Goal: Task Accomplishment & Management: Manage account settings

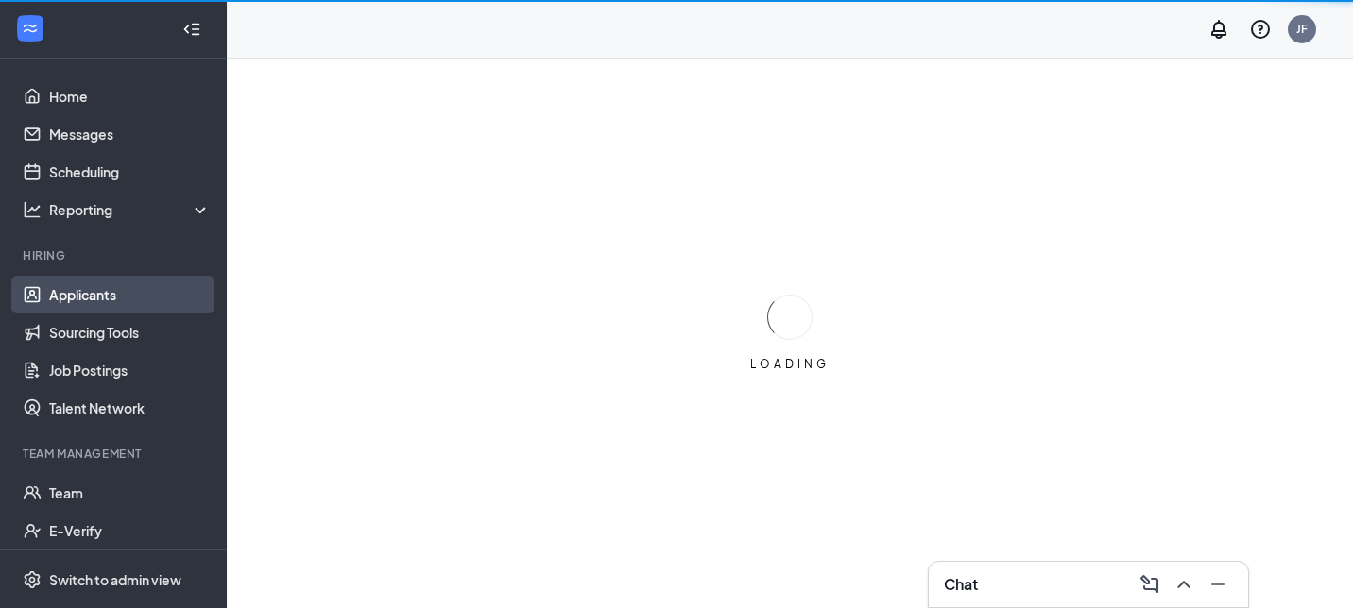
click at [111, 286] on link "Applicants" at bounding box center [130, 295] width 162 height 38
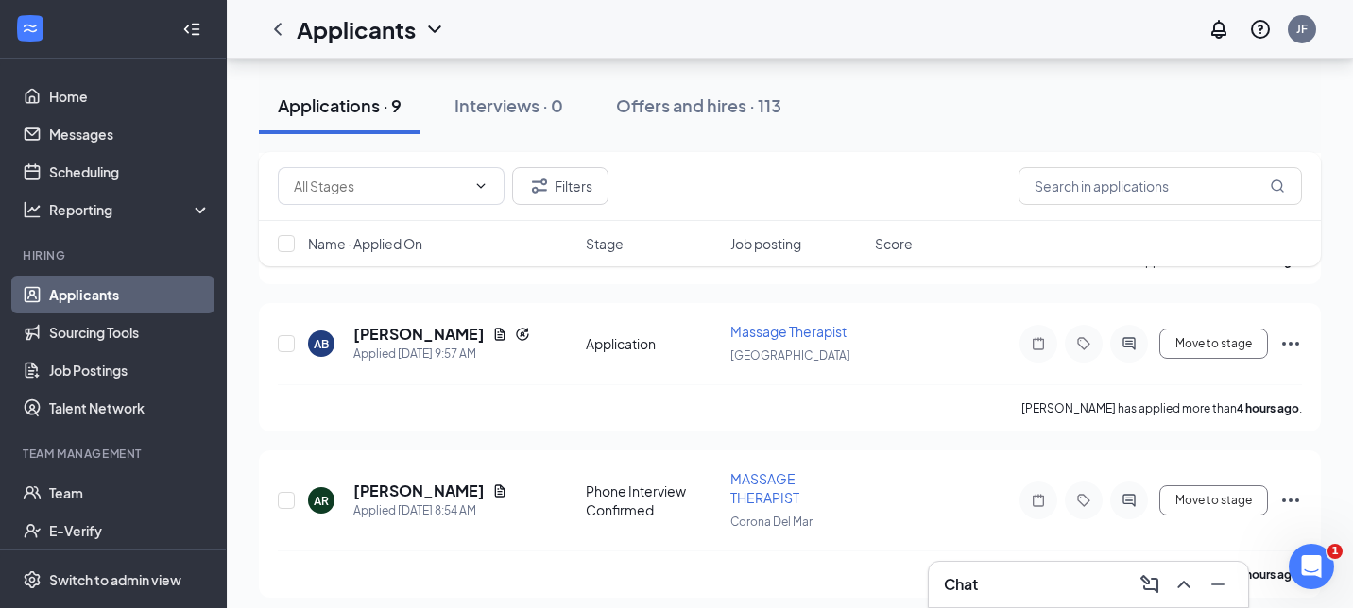
scroll to position [454, 0]
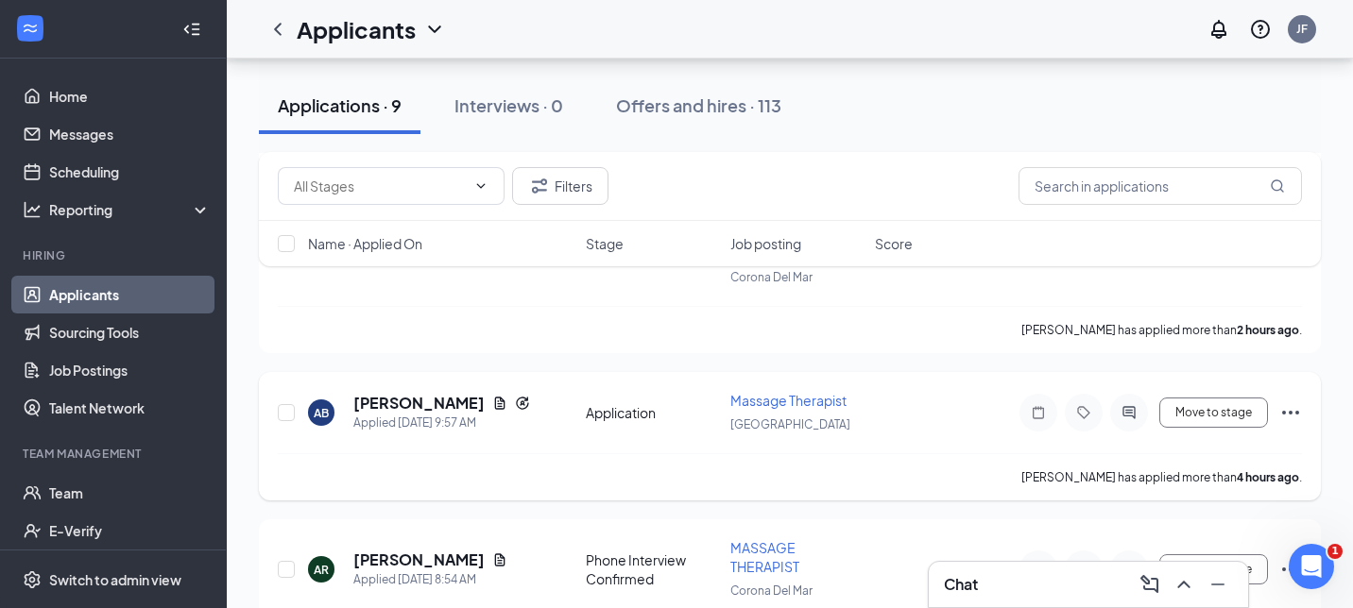
click at [1298, 413] on icon "Ellipses" at bounding box center [1290, 412] width 23 height 23
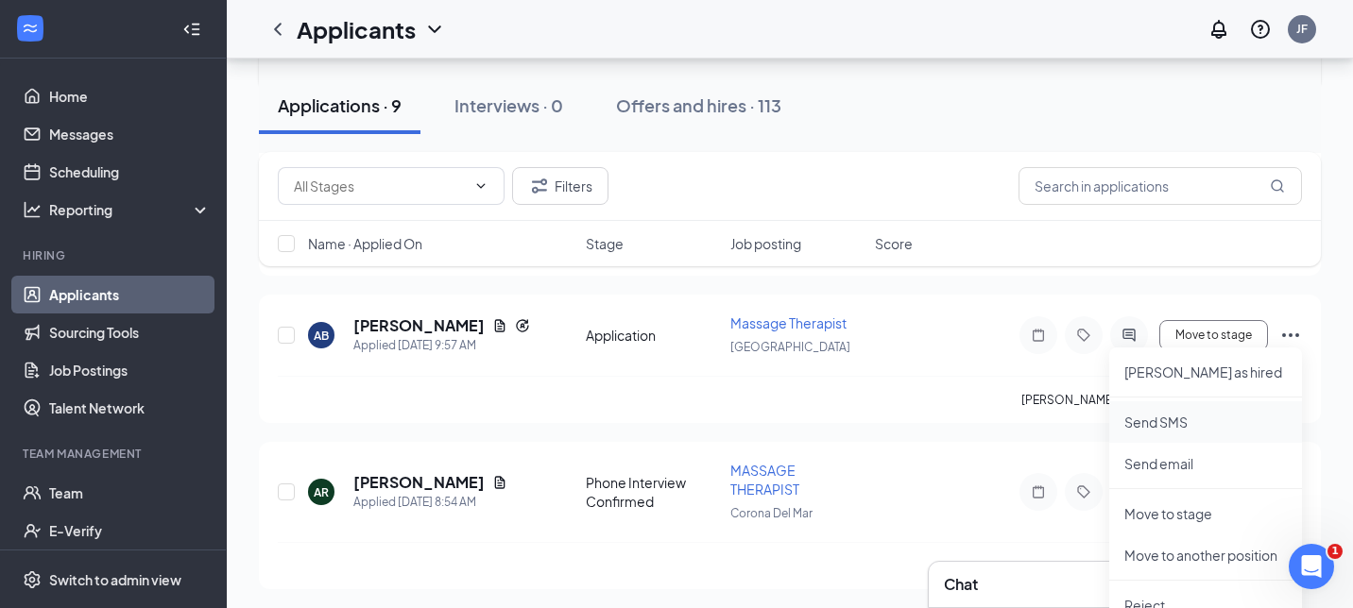
scroll to position [603, 0]
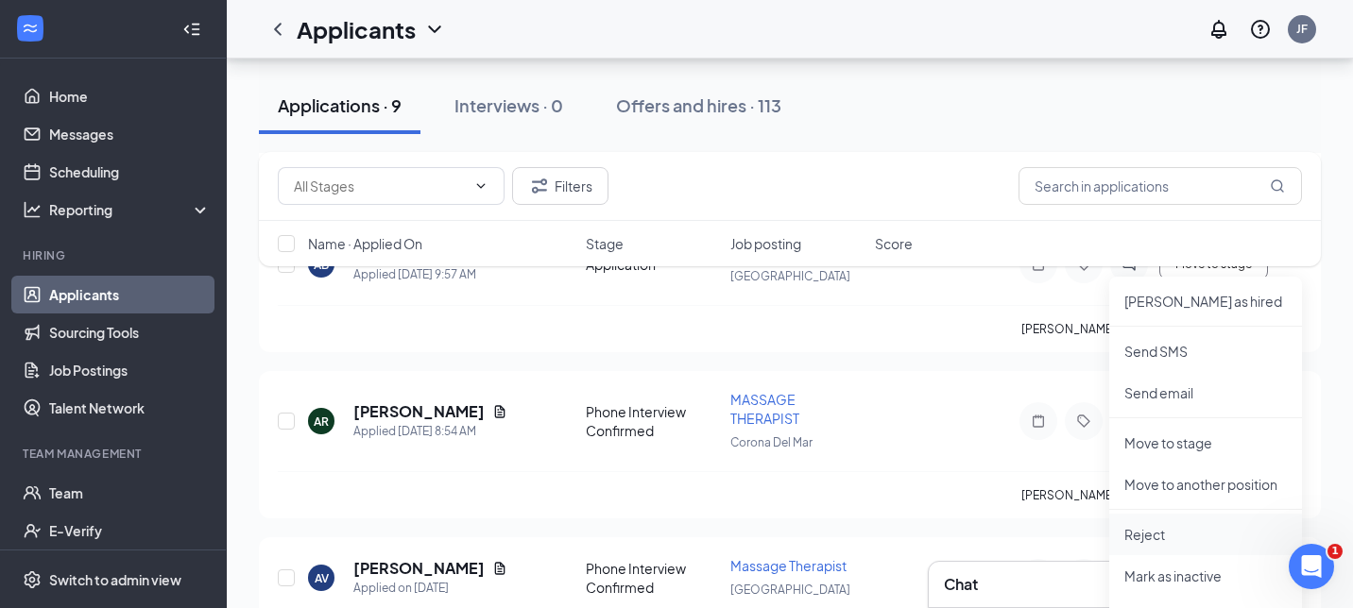
click at [1156, 543] on li "Reject" at bounding box center [1205, 535] width 193 height 42
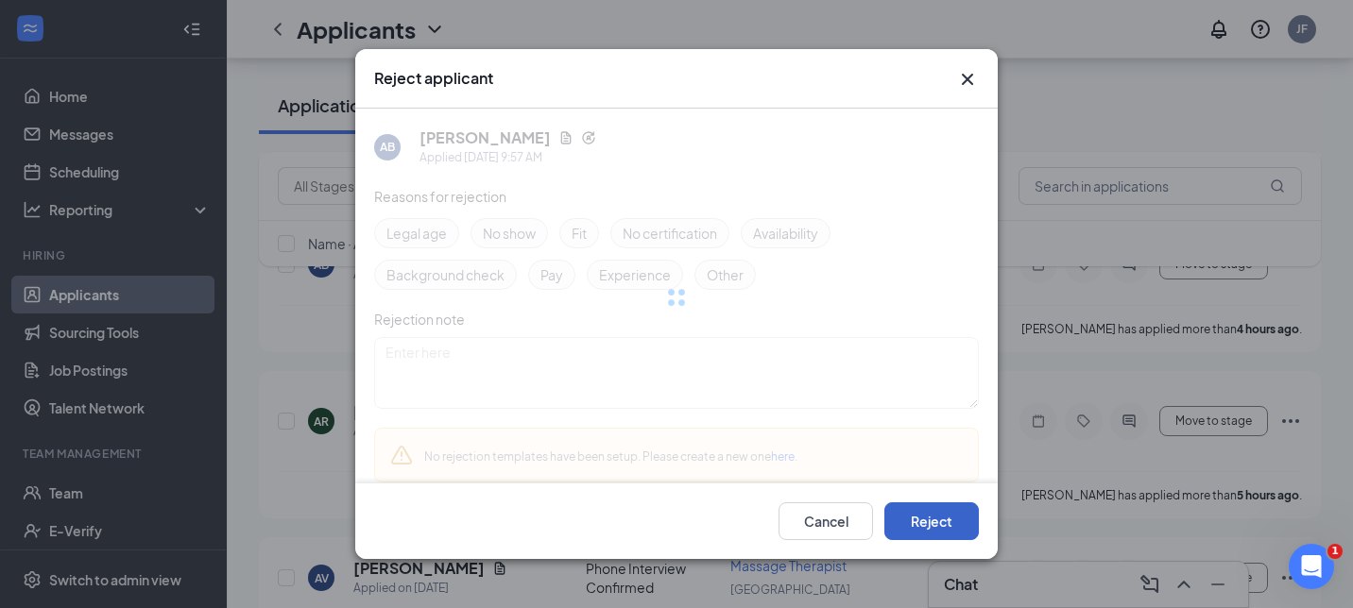
click at [939, 521] on button "Reject" at bounding box center [931, 522] width 94 height 38
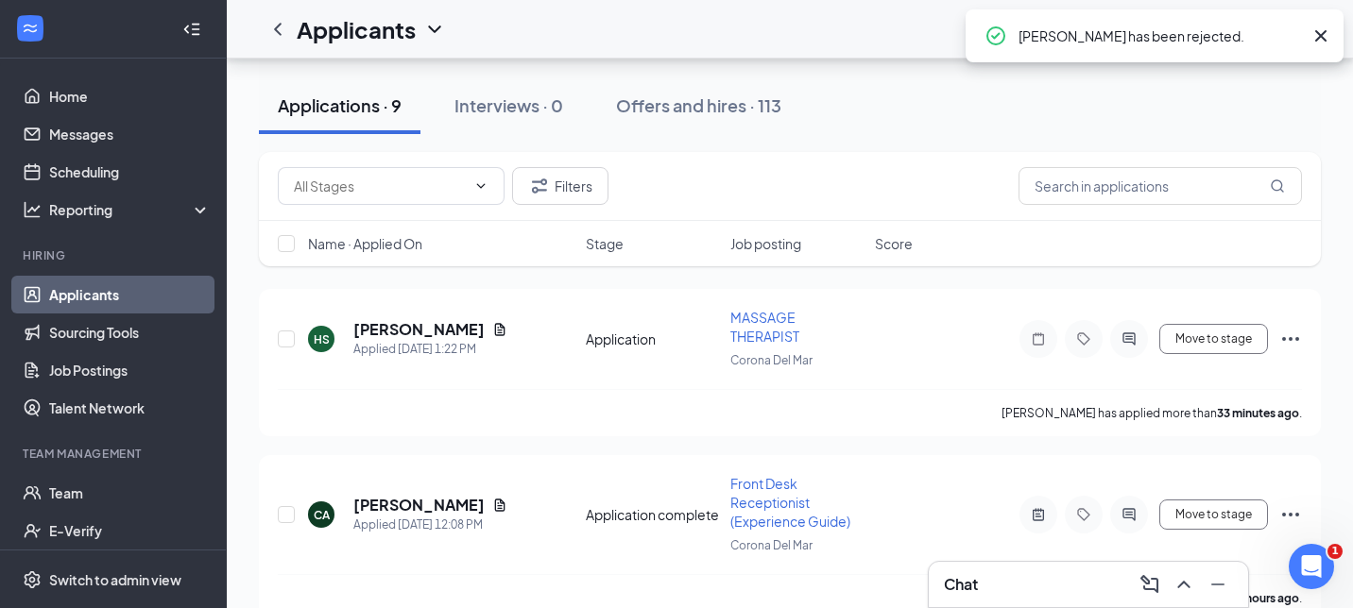
scroll to position [155, 0]
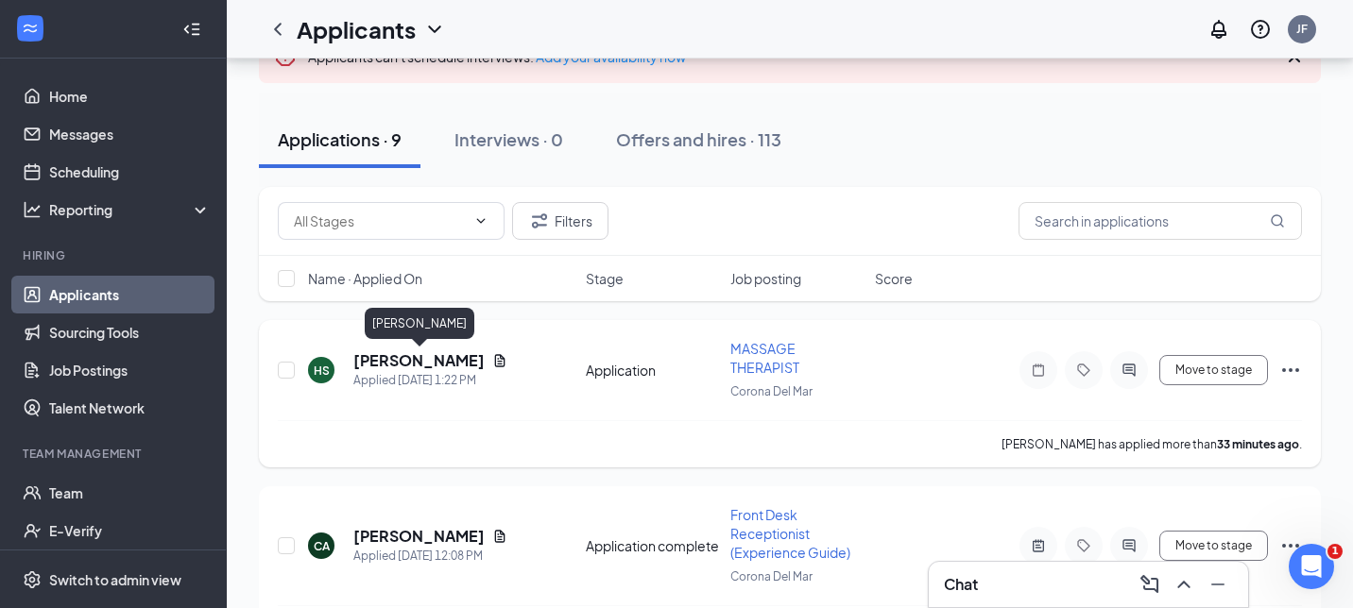
click at [437, 366] on h5 "[PERSON_NAME]" at bounding box center [418, 360] width 131 height 21
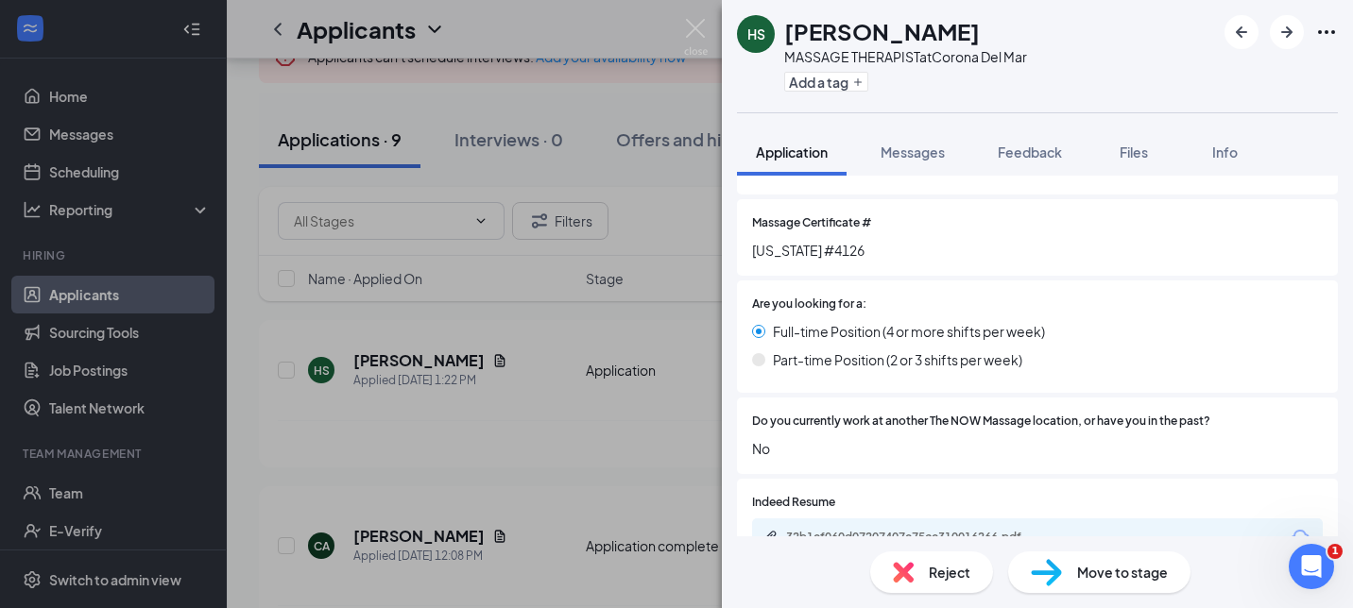
scroll to position [458, 0]
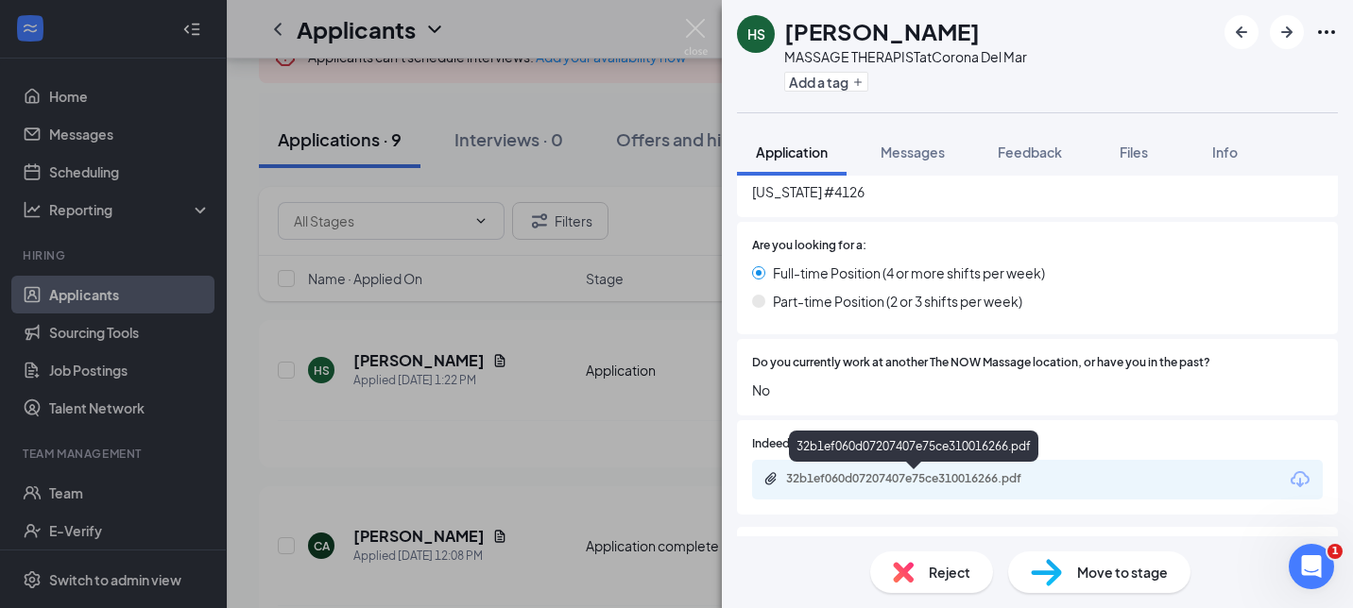
click at [957, 479] on div "32b1ef060d07207407e75ce310016266.pdf" at bounding box center [918, 478] width 265 height 15
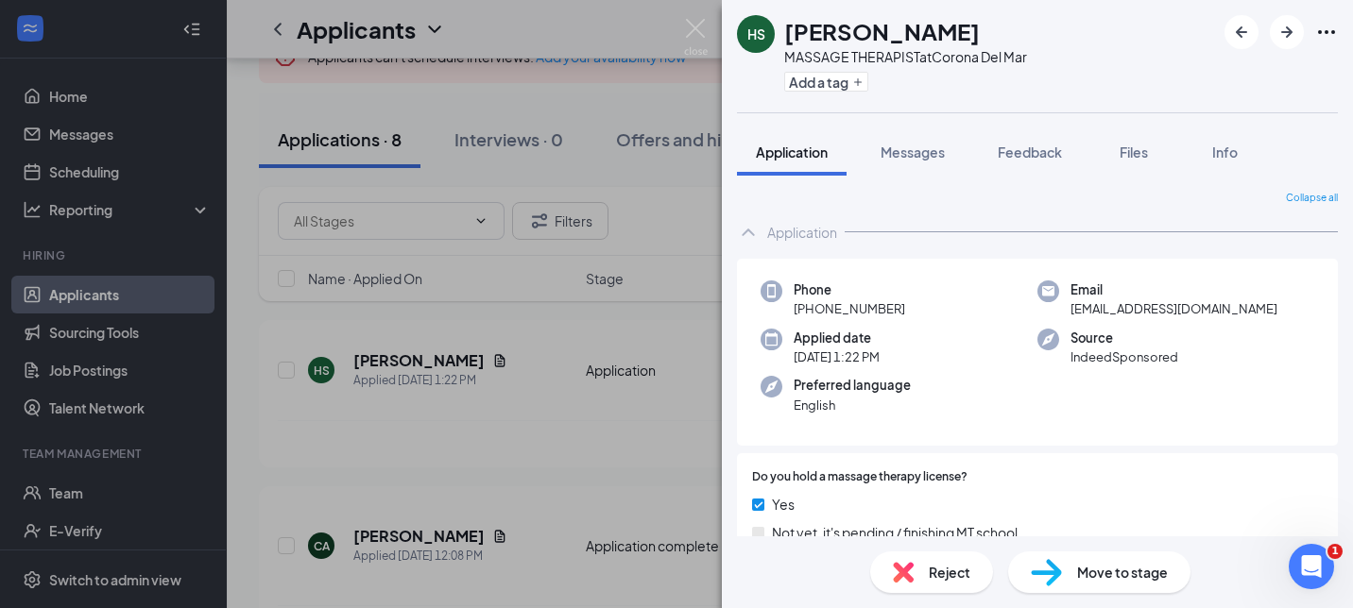
click at [538, 436] on div "HS [PERSON_NAME] MASSAGE THERAPIST at Corona Del Mar Add a tag Application Mess…" at bounding box center [676, 304] width 1353 height 608
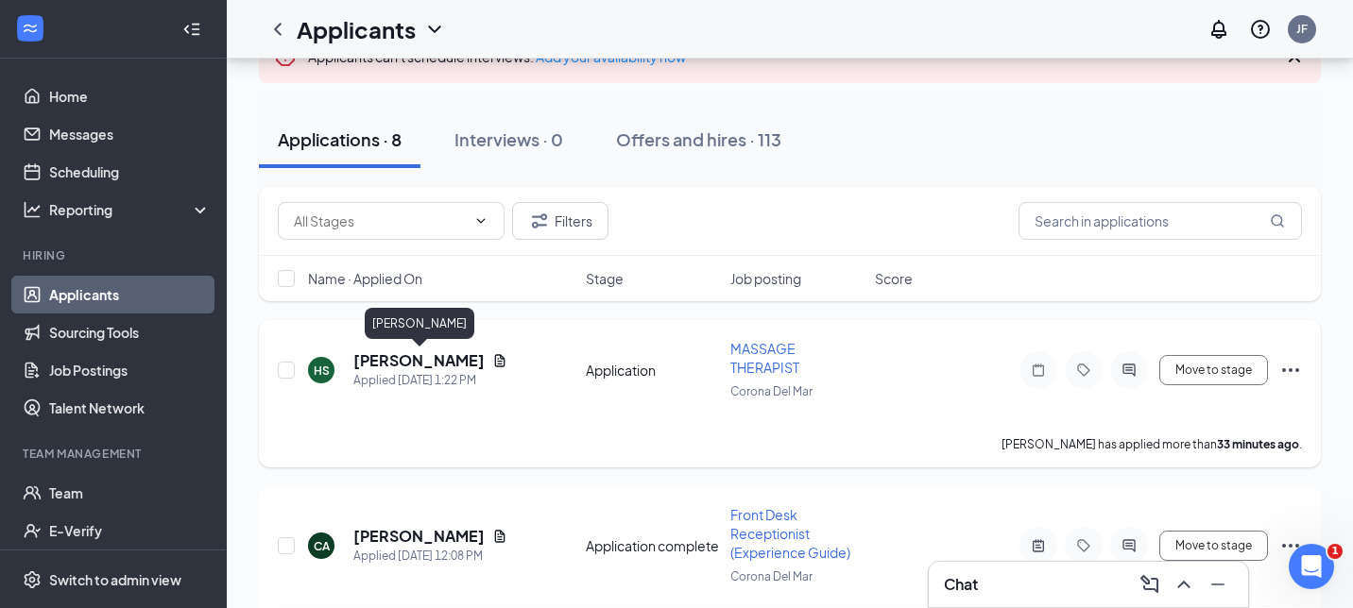
click at [410, 375] on div "Applied [DATE] 1:22 PM" at bounding box center [430, 380] width 154 height 19
click at [404, 367] on h5 "[PERSON_NAME]" at bounding box center [418, 360] width 131 height 21
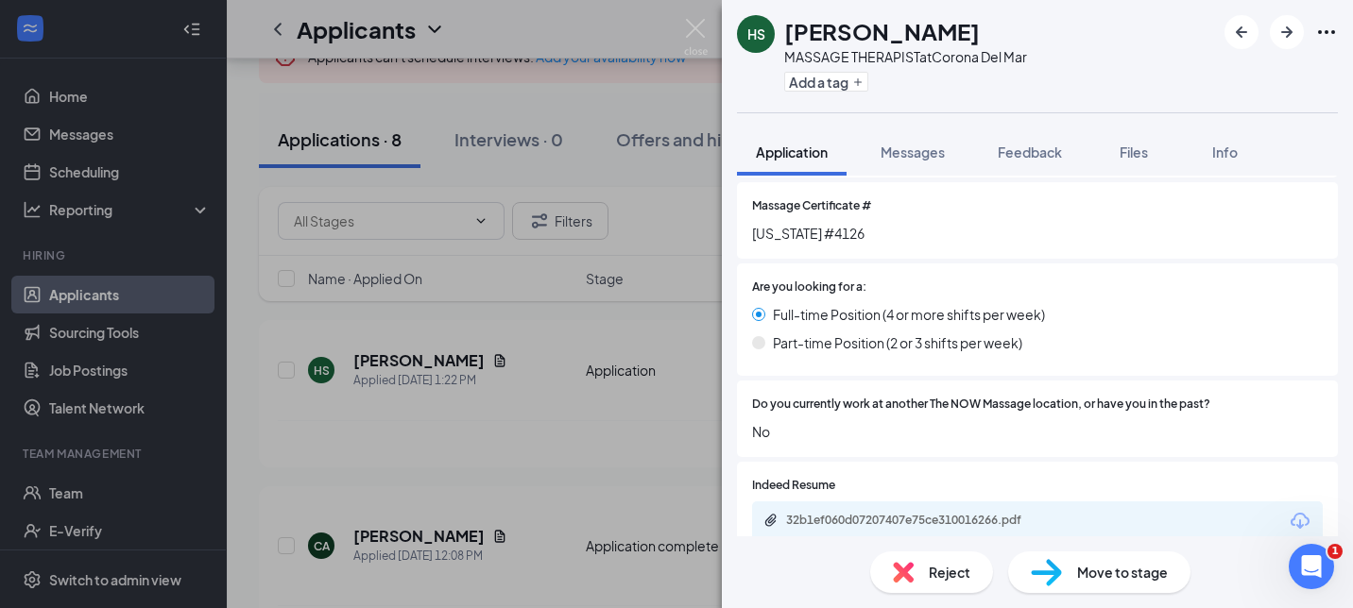
scroll to position [538, 0]
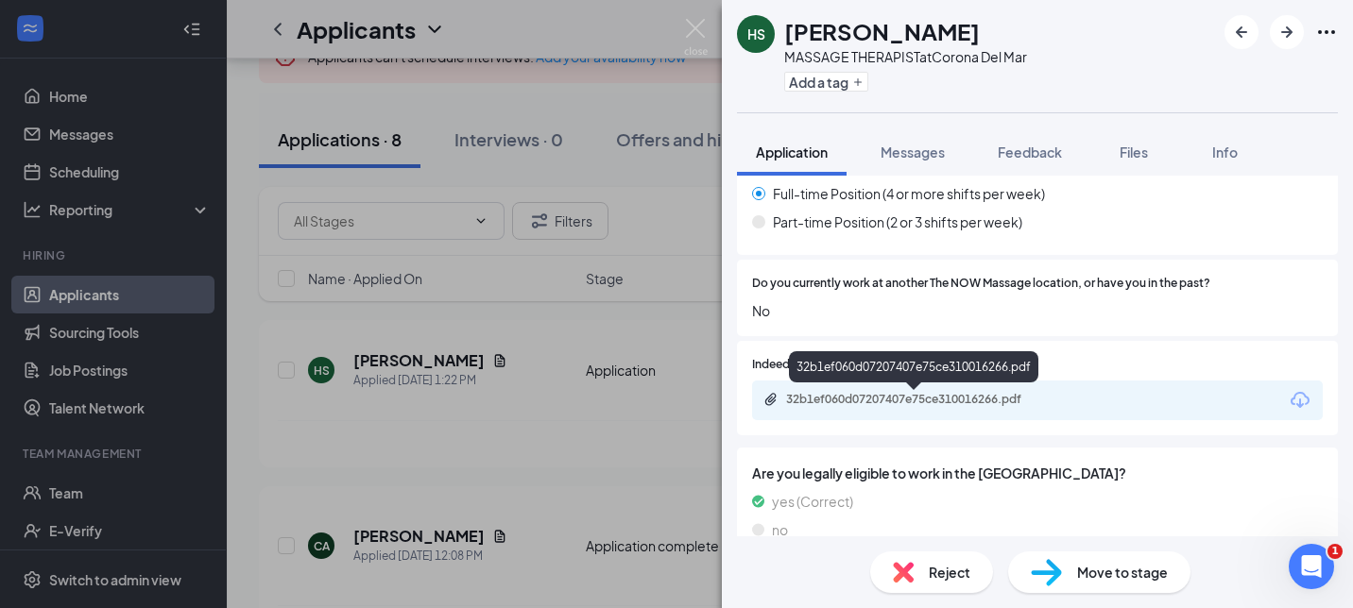
click at [948, 408] on div "32b1ef060d07207407e75ce310016266.pdf" at bounding box center [916, 401] width 306 height 18
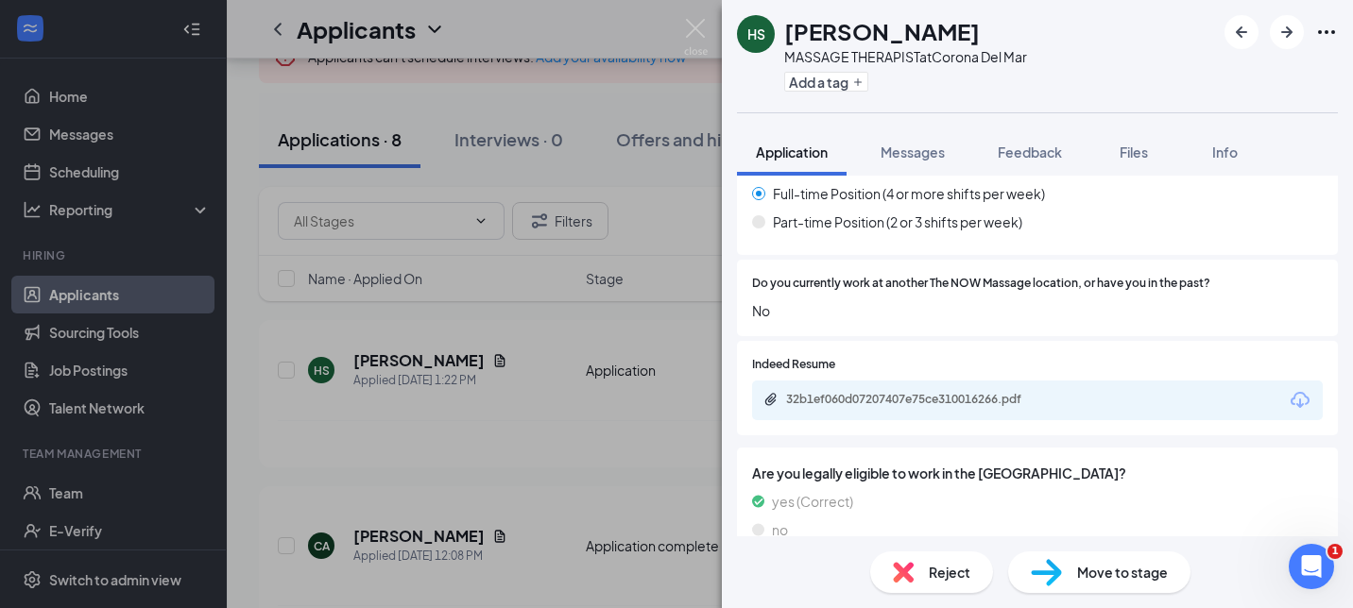
click at [919, 573] on div "Reject" at bounding box center [931, 573] width 123 height 42
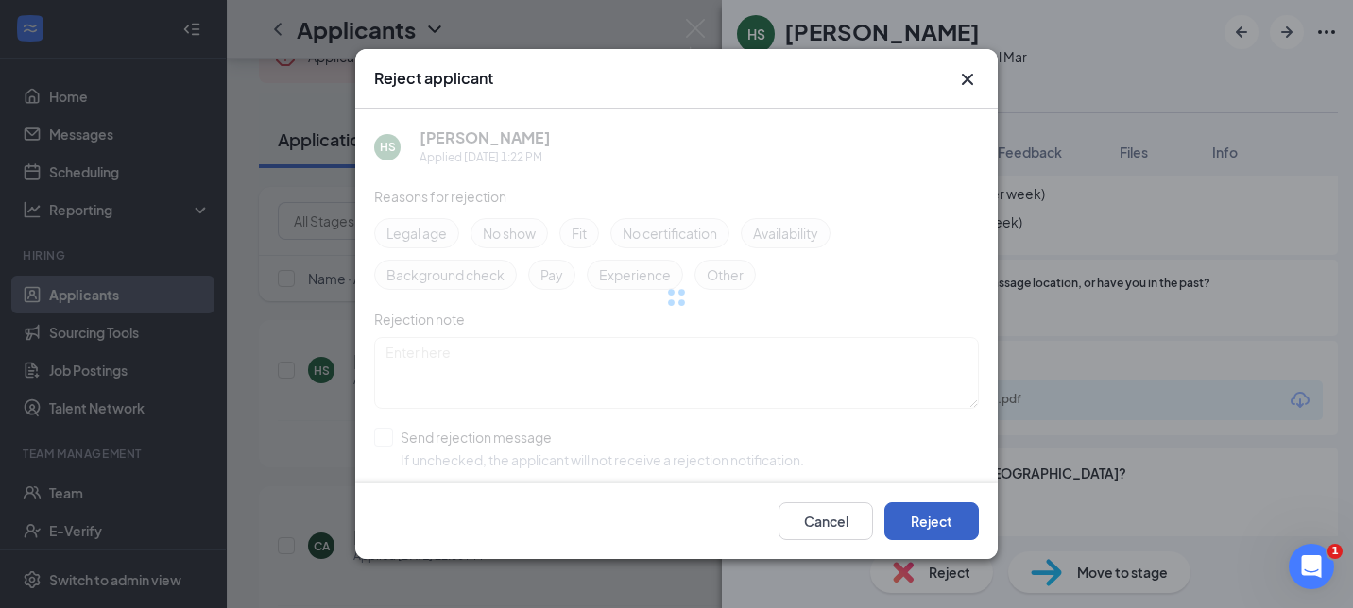
click at [929, 528] on button "Reject" at bounding box center [931, 522] width 94 height 38
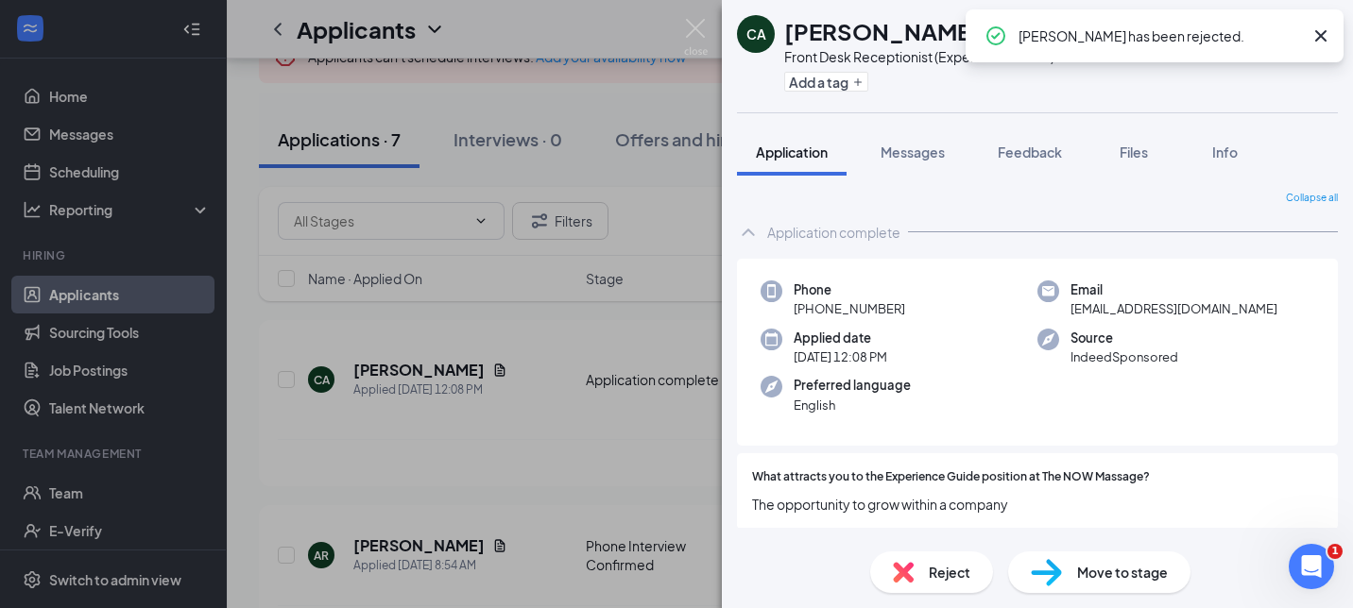
click at [555, 469] on div "CA [PERSON_NAME] Front Desk Receptionist (Experience Guide) at [GEOGRAPHIC_DATA…" at bounding box center [676, 304] width 1353 height 608
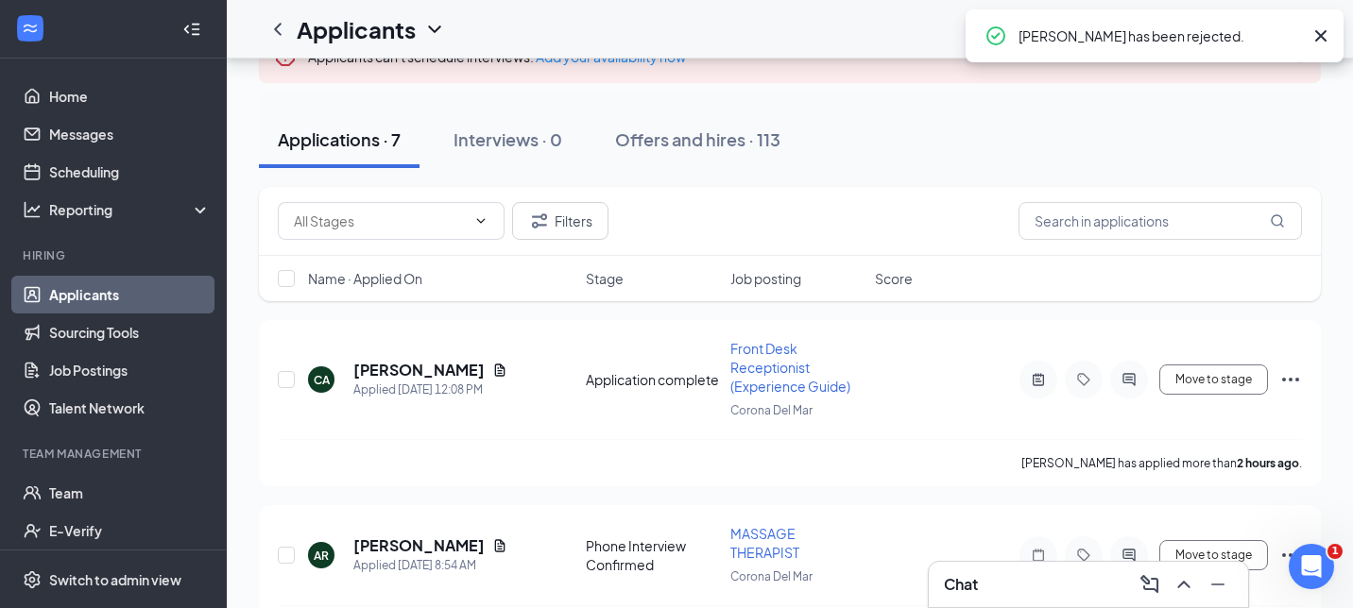
scroll to position [246, 0]
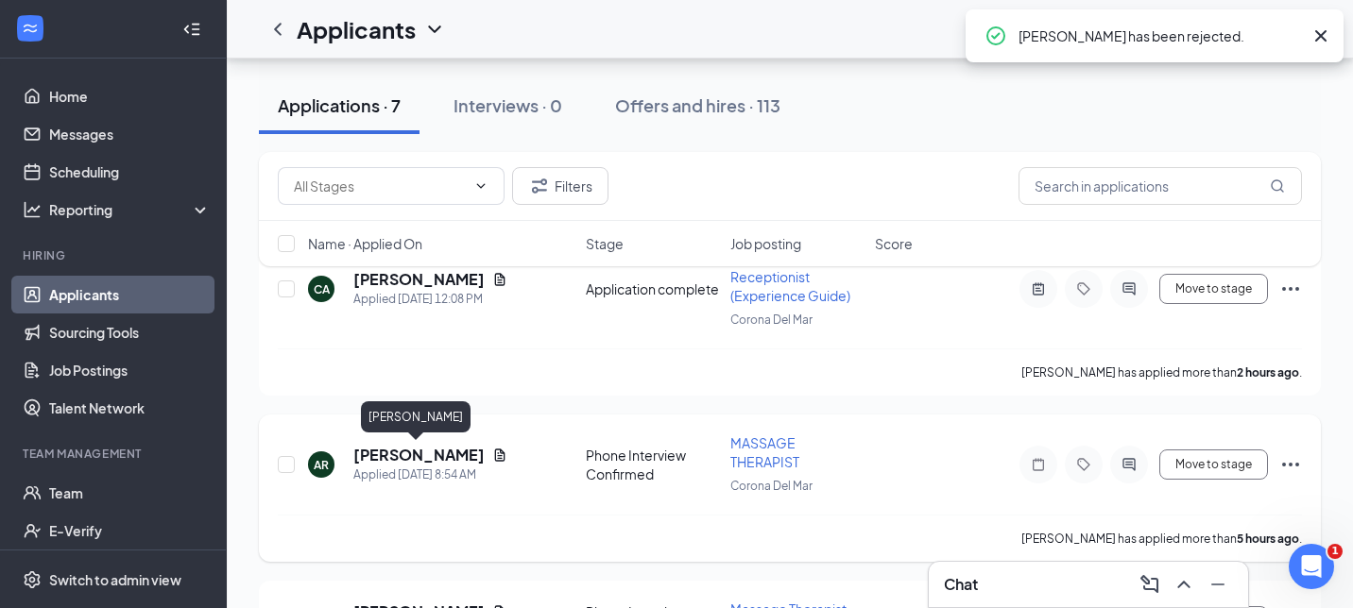
click at [392, 456] on h5 "[PERSON_NAME]" at bounding box center [418, 455] width 131 height 21
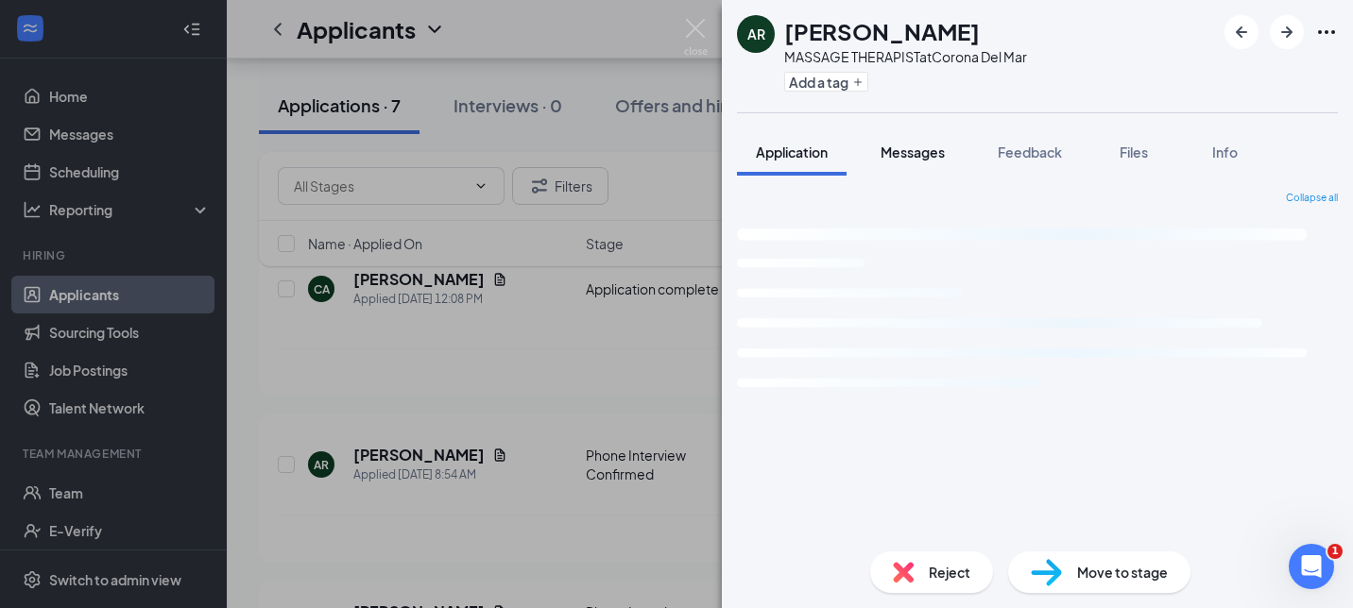
click at [917, 150] on span "Messages" at bounding box center [912, 152] width 64 height 17
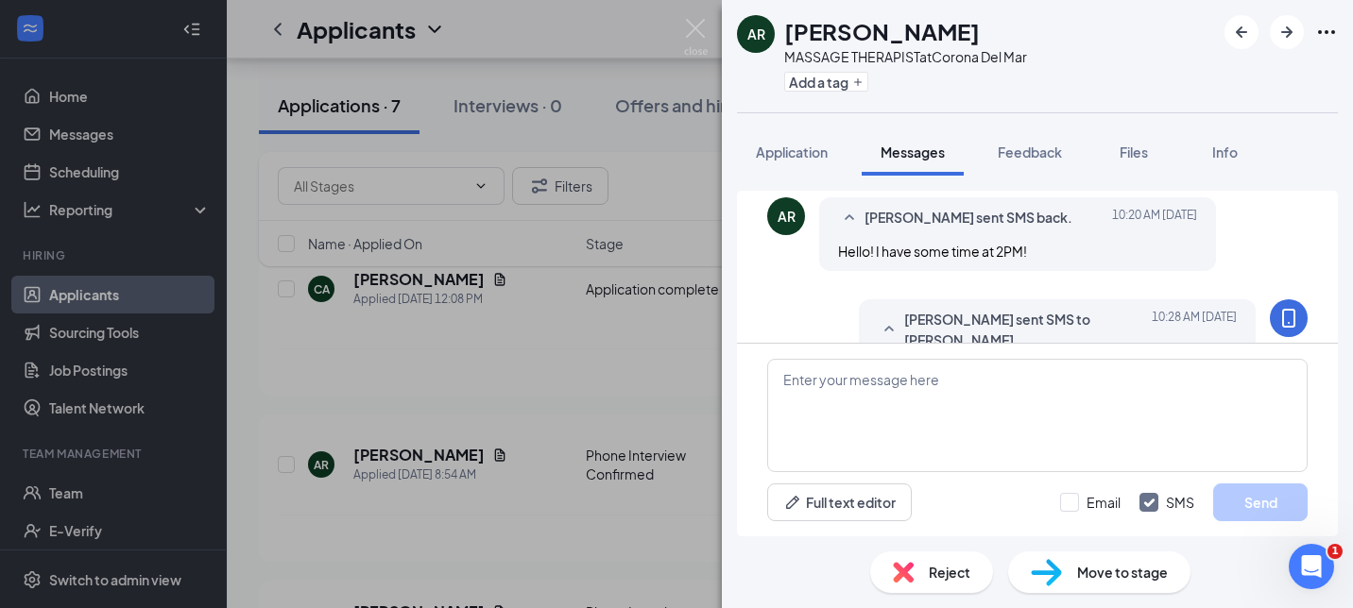
scroll to position [993, 0]
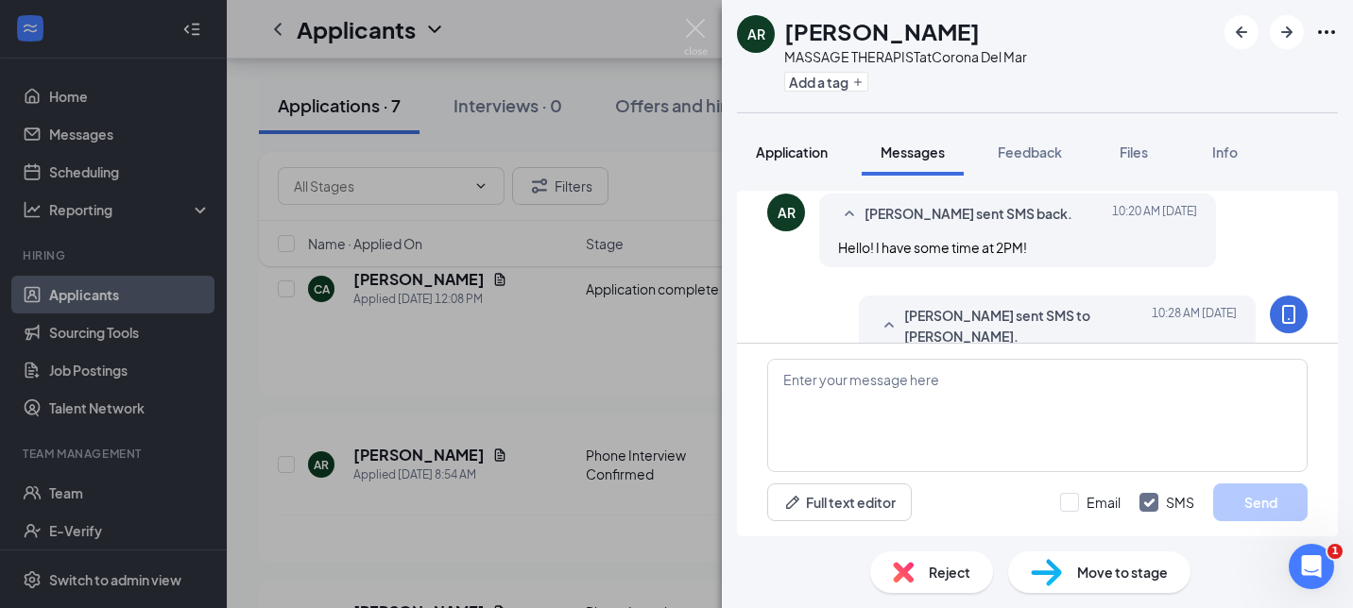
click at [807, 142] on button "Application" at bounding box center [792, 151] width 110 height 47
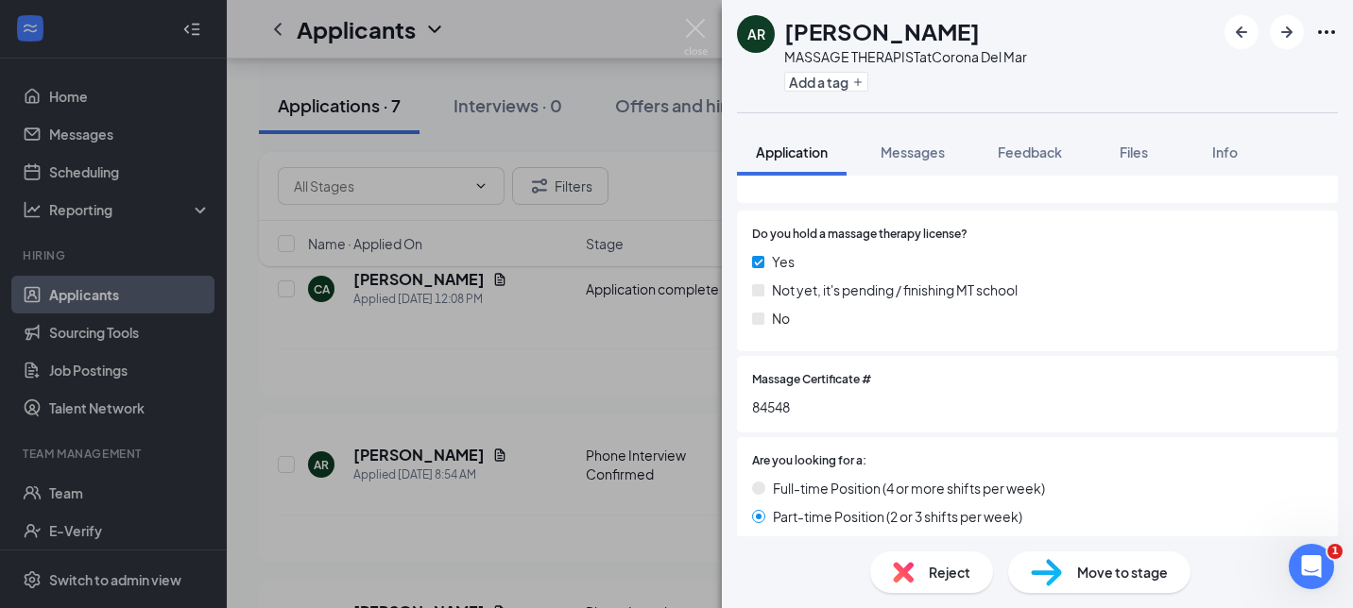
scroll to position [474, 0]
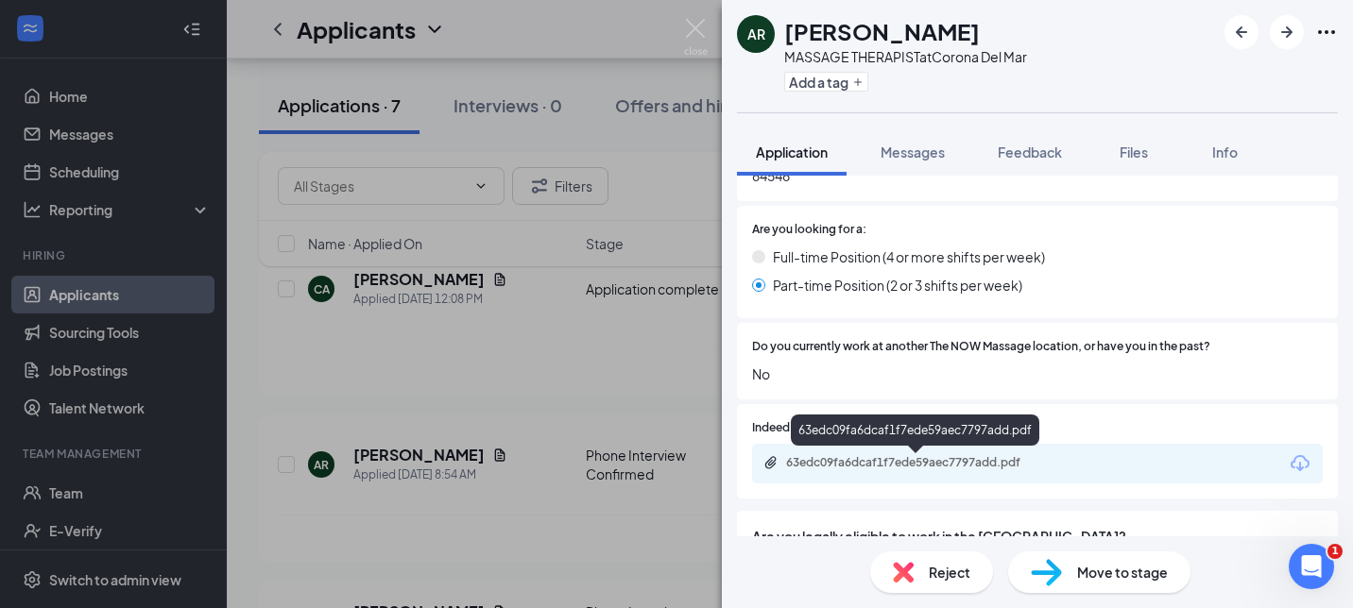
click at [873, 458] on div "63edc09fa6dcaf1f7ede59aec7797add.pdf" at bounding box center [918, 462] width 265 height 15
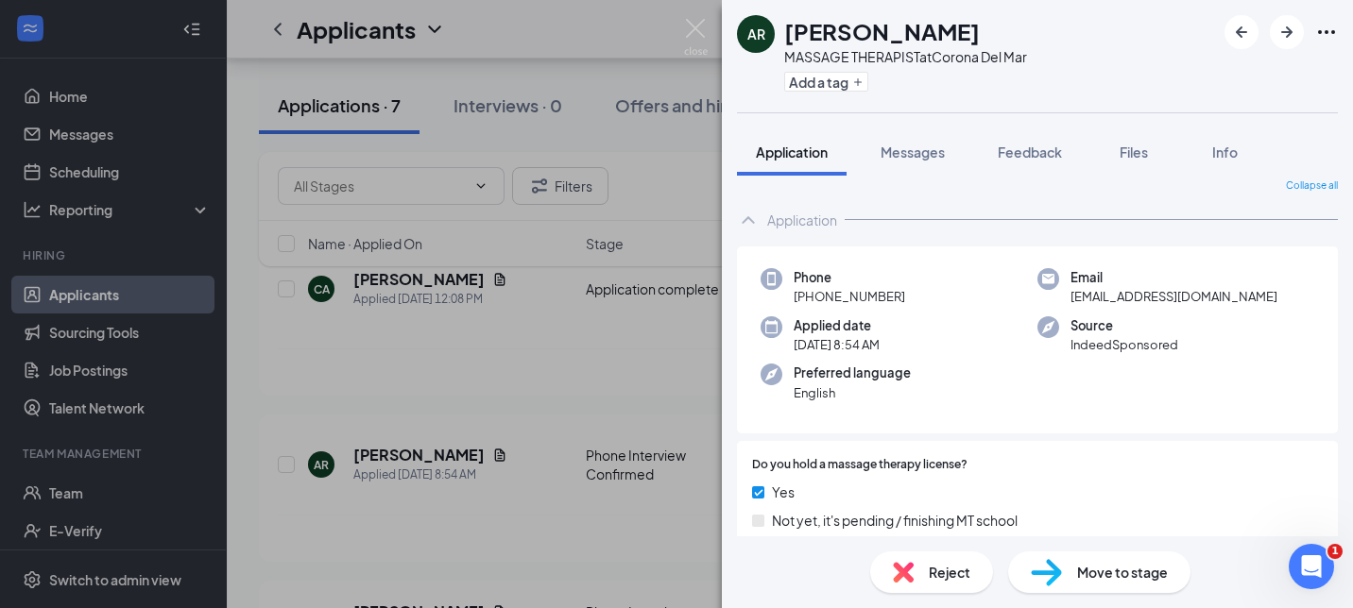
scroll to position [311, 0]
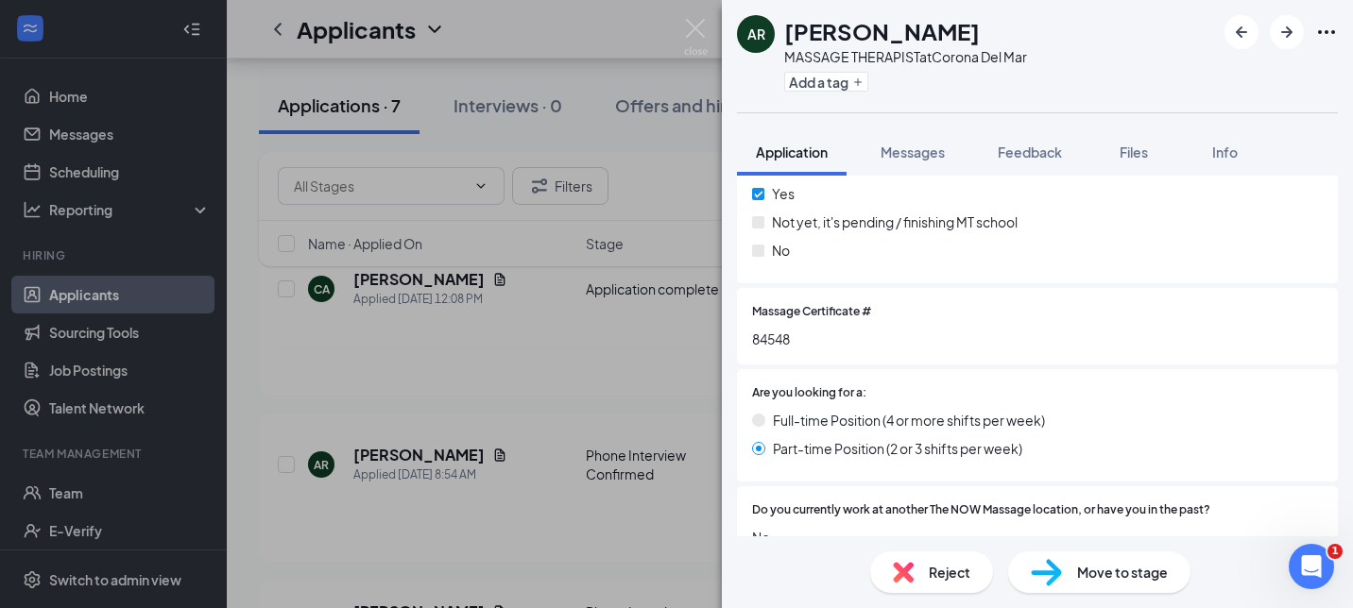
click at [780, 340] on span "84548" at bounding box center [1037, 339] width 571 height 21
copy span "84548"
click at [1000, 140] on button "Feedback" at bounding box center [1030, 151] width 102 height 47
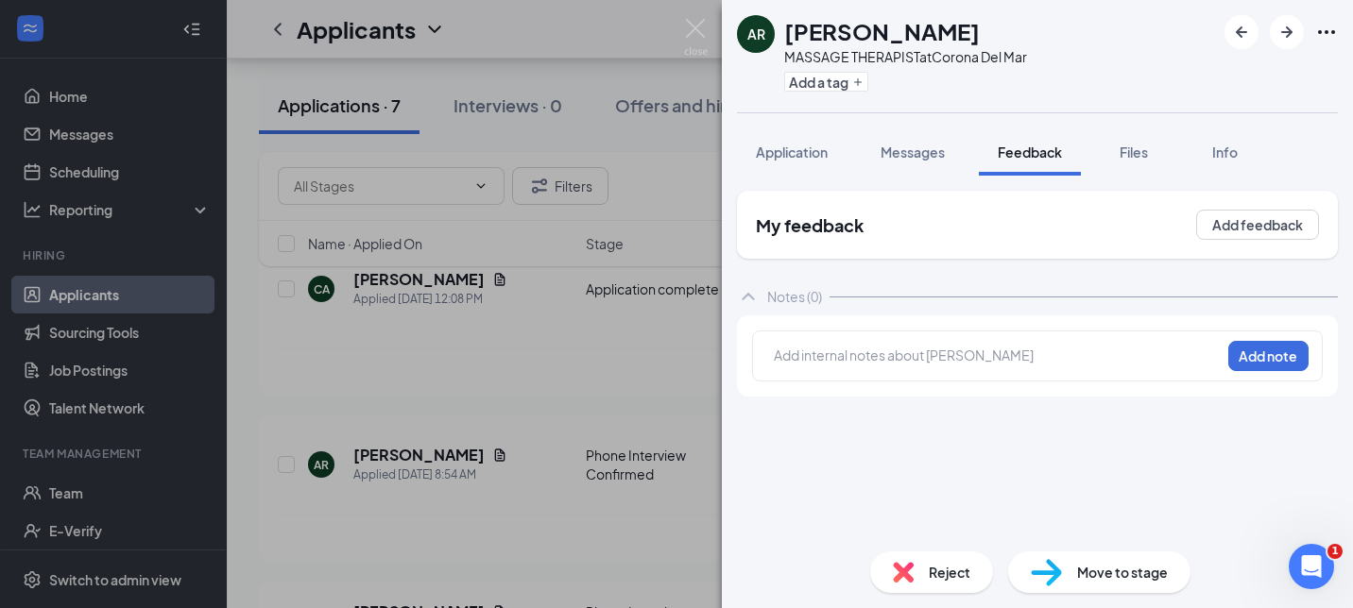
click at [896, 347] on div at bounding box center [997, 356] width 445 height 20
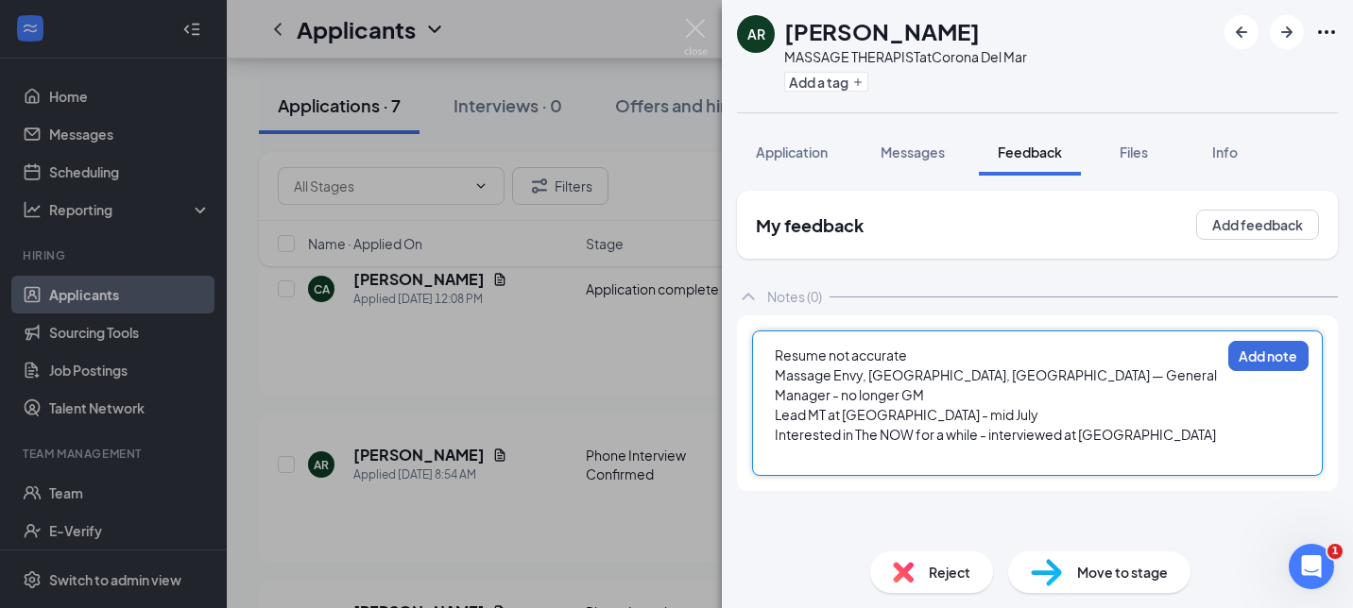
click at [1061, 405] on div "Lead MT at [GEOGRAPHIC_DATA] - mid July" at bounding box center [997, 415] width 445 height 20
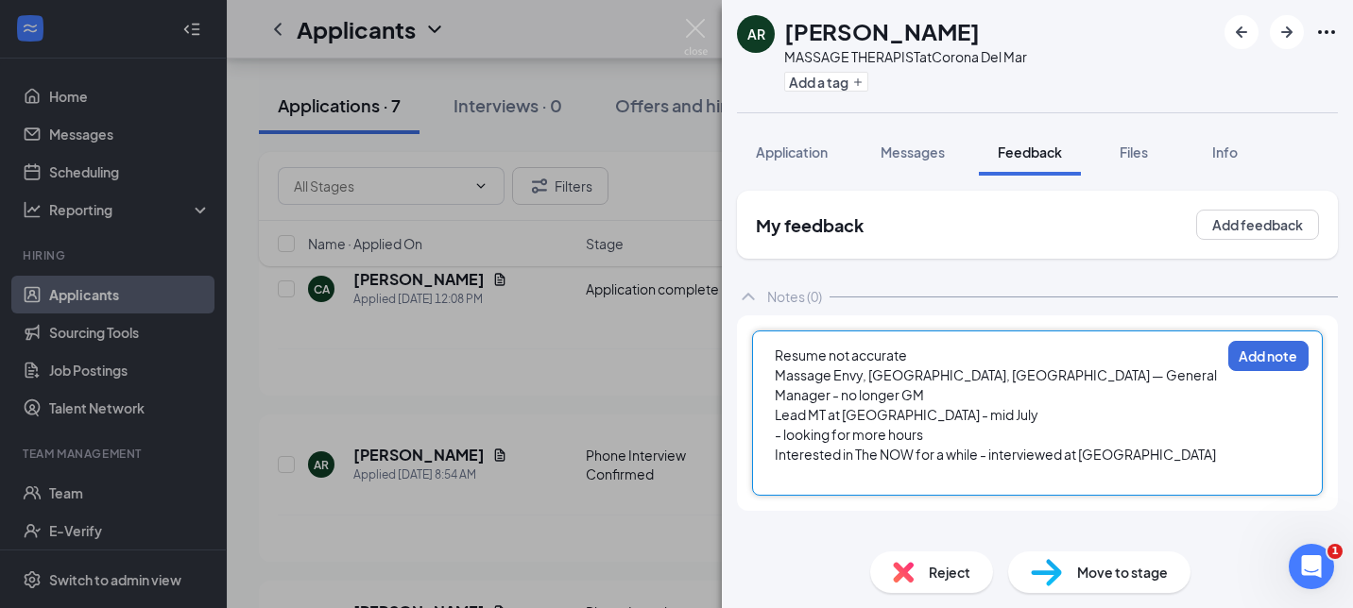
click at [976, 465] on div at bounding box center [997, 475] width 445 height 20
click at [957, 425] on div "- looking for more hours" at bounding box center [997, 435] width 445 height 20
click at [889, 485] on div at bounding box center [997, 495] width 445 height 20
click at [965, 406] on span "Lead MT at [GEOGRAPHIC_DATA] - mid July" at bounding box center [907, 414] width 264 height 17
click at [978, 465] on div at bounding box center [997, 475] width 445 height 20
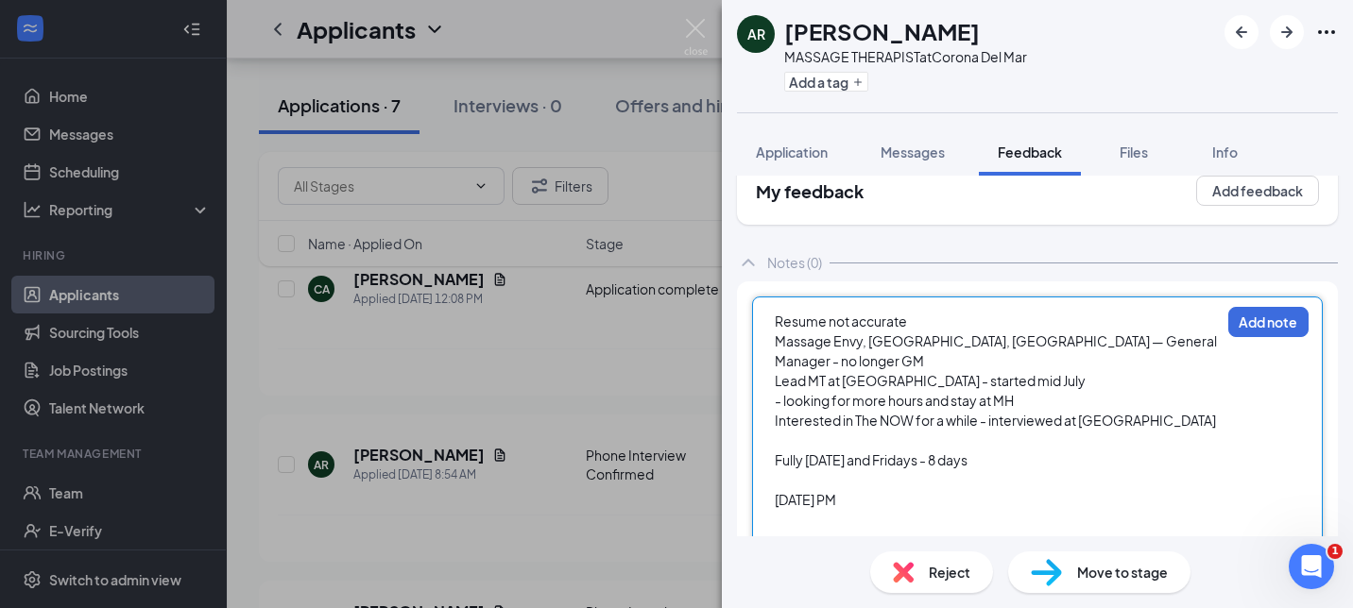
scroll to position [34, 0]
click at [932, 316] on div "Resume not accurate" at bounding box center [997, 322] width 445 height 20
click at [863, 510] on div at bounding box center [997, 520] width 445 height 20
click at [864, 490] on div "[DATE] PM" at bounding box center [997, 500] width 445 height 20
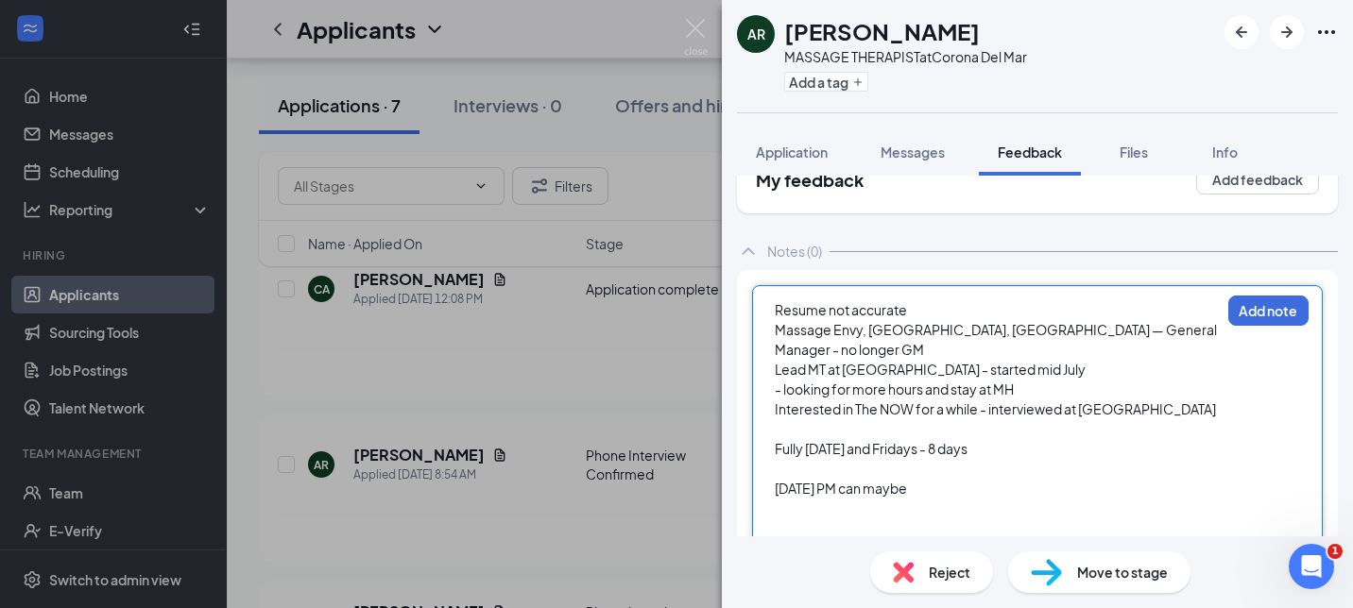
click at [829, 499] on div at bounding box center [997, 509] width 445 height 20
click at [948, 519] on div "8 years as MT" at bounding box center [997, 529] width 445 height 20
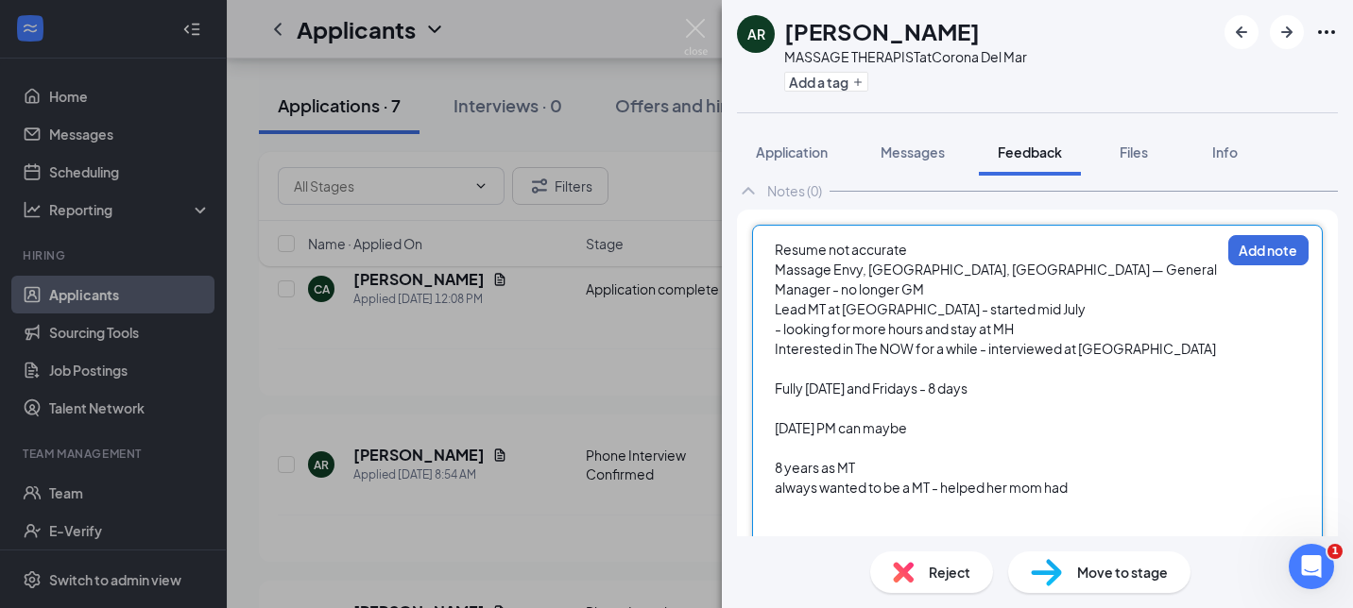
scroll to position [111, 0]
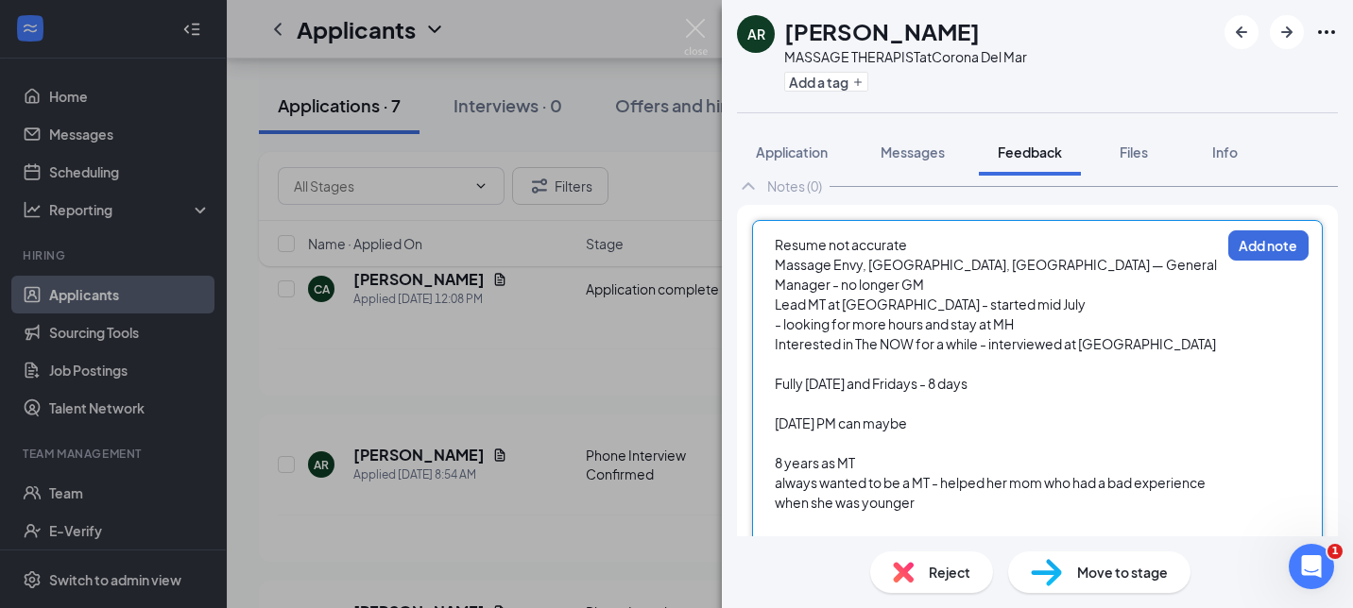
click at [810, 375] on span "Fully [DATE] and Fridays - 8 days" at bounding box center [871, 383] width 193 height 17
click at [1022, 374] on div "Fully avail [DATE] and Fridays - 8 days" at bounding box center [997, 384] width 445 height 20
click at [997, 375] on span "Fully avail [DATE] and Fridays - 8 days" at bounding box center [886, 383] width 222 height 17
click at [889, 394] on div at bounding box center [997, 404] width 445 height 20
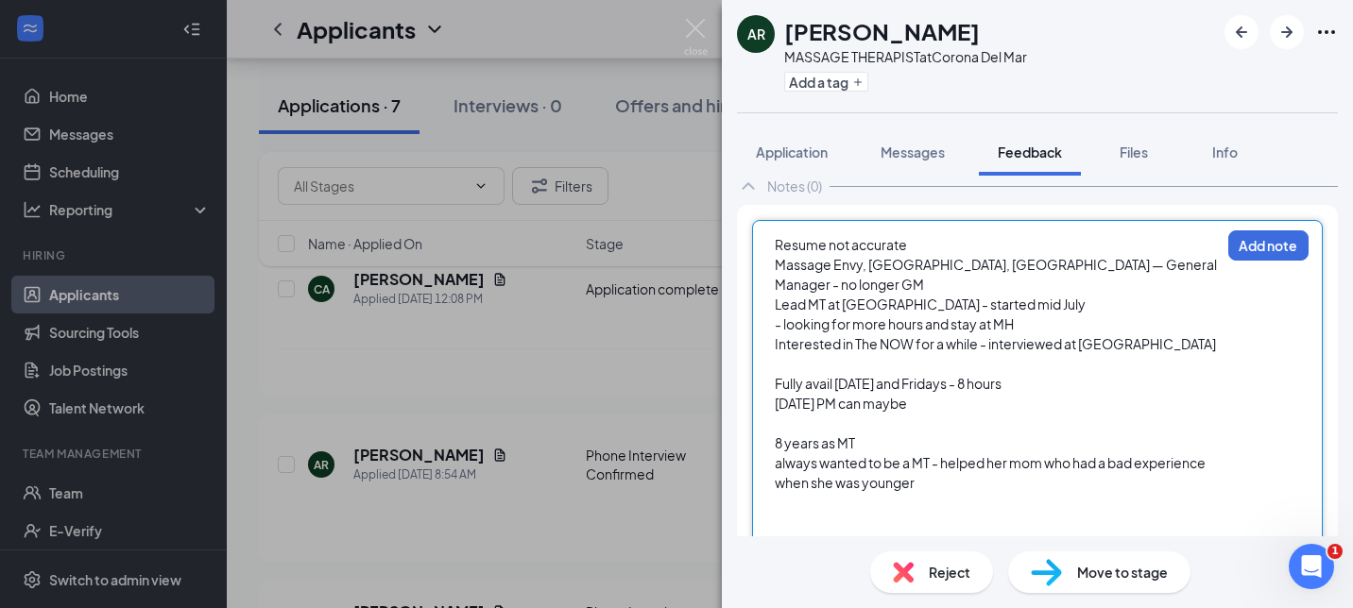
click at [950, 434] on div "8 years as MT" at bounding box center [997, 444] width 445 height 20
click at [972, 493] on div at bounding box center [997, 503] width 445 height 20
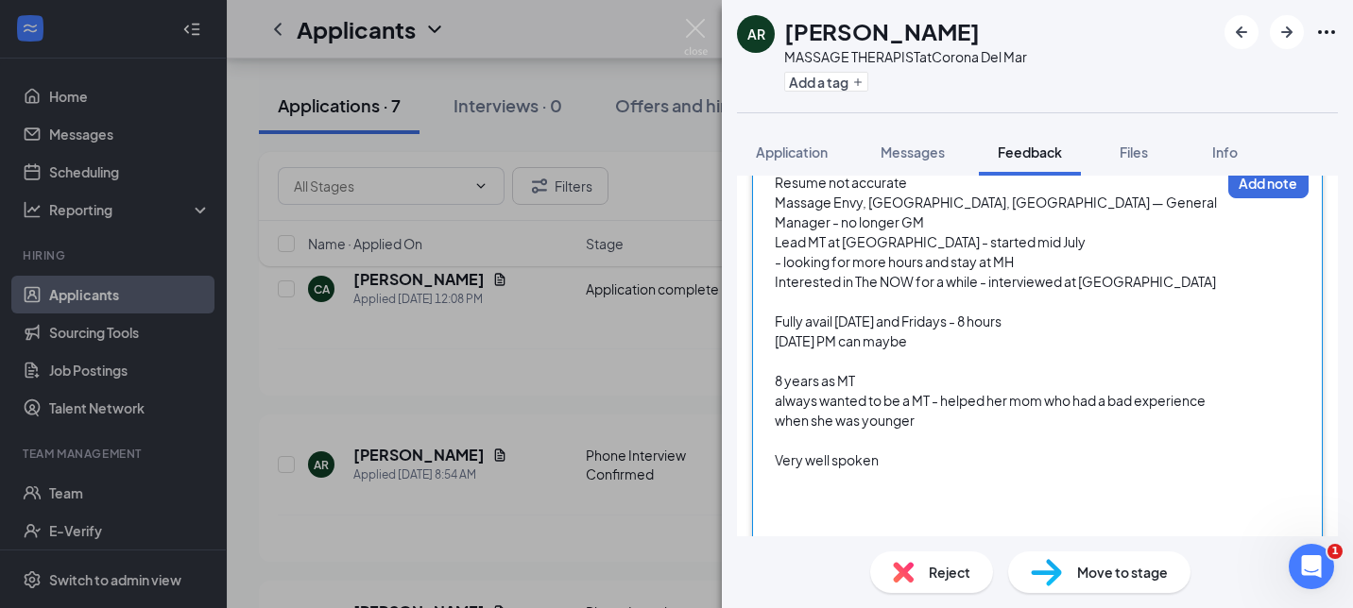
click at [935, 332] on div "[DATE] PM can maybe" at bounding box center [997, 342] width 445 height 20
drag, startPoint x: 845, startPoint y: 326, endPoint x: 992, endPoint y: 326, distance: 146.4
click at [993, 332] on div "[DATE] PM can maybe" at bounding box center [997, 342] width 445 height 20
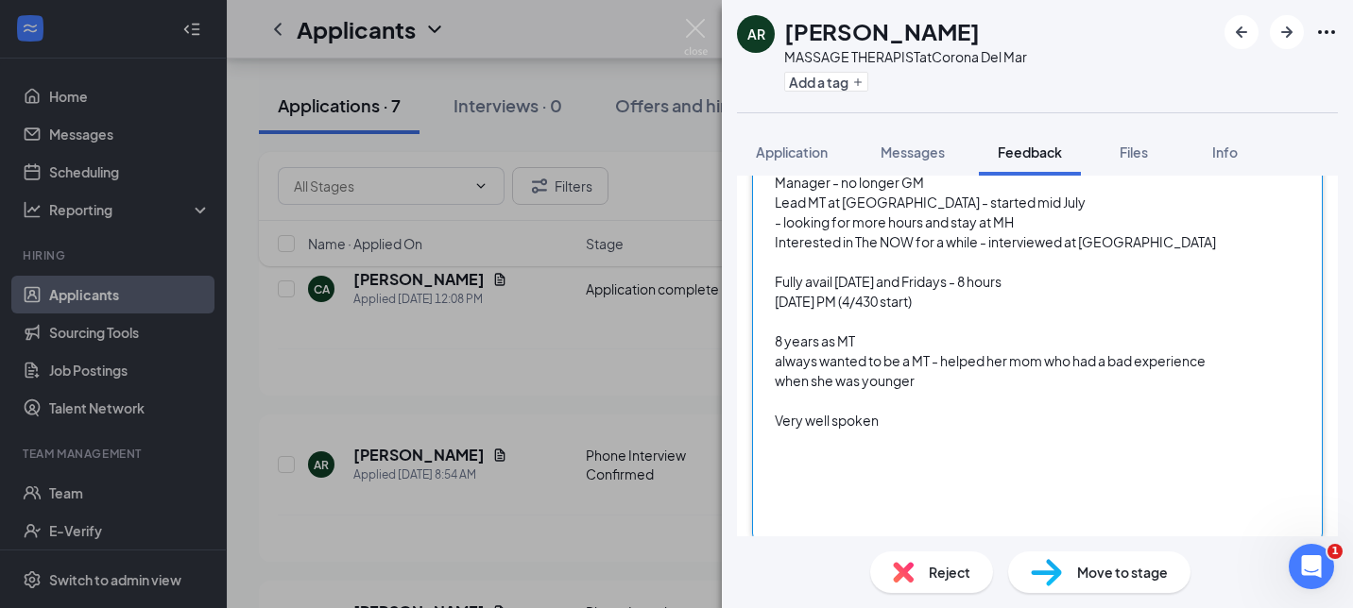
click at [878, 451] on div at bounding box center [997, 461] width 445 height 20
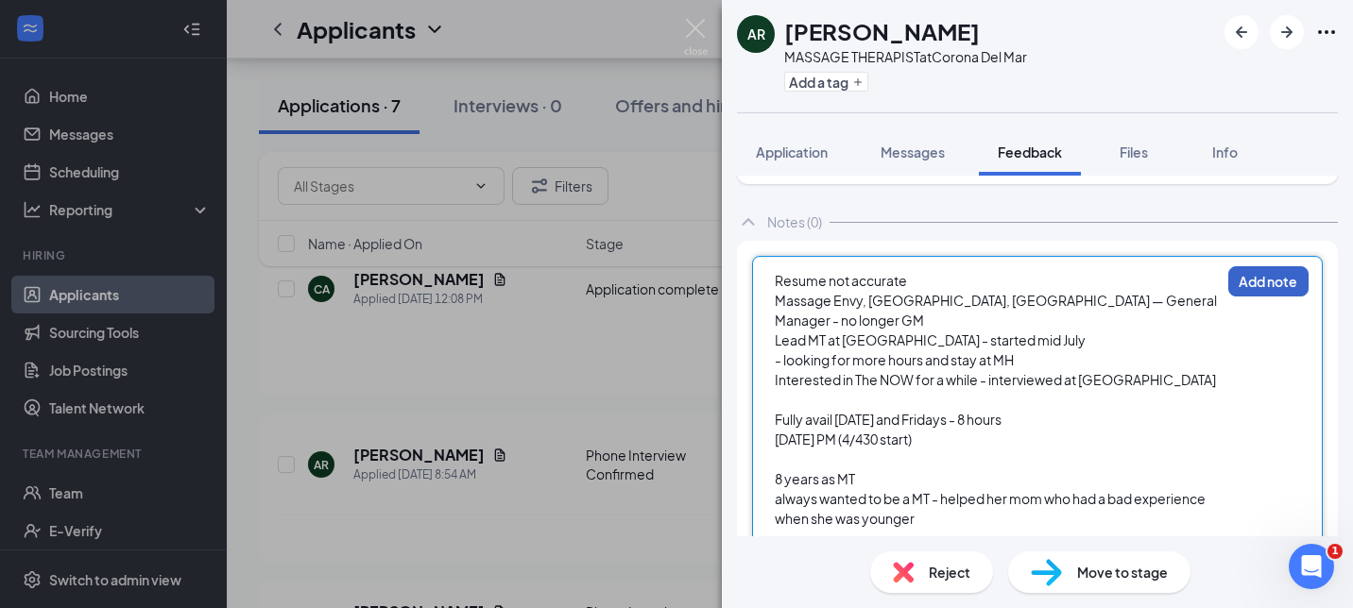
click at [1257, 286] on button "Add note" at bounding box center [1268, 281] width 80 height 30
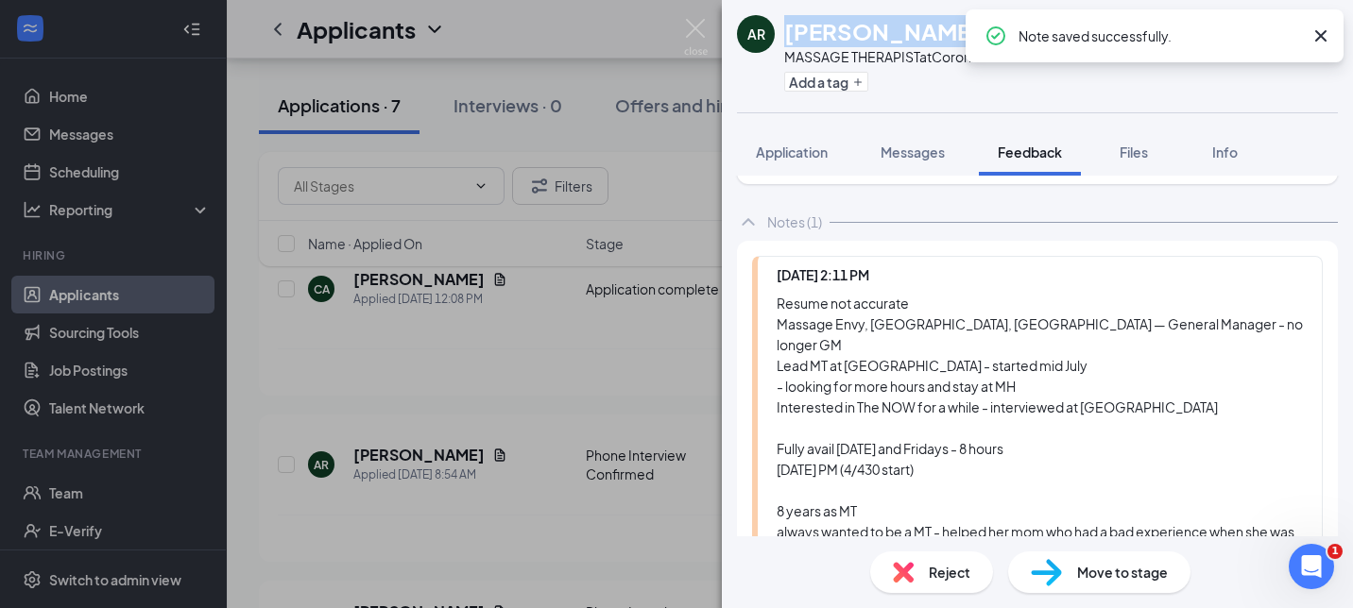
drag, startPoint x: 953, startPoint y: 34, endPoint x: 789, endPoint y: 39, distance: 164.4
click at [789, 39] on div "[PERSON_NAME]" at bounding box center [905, 31] width 243 height 32
copy h1 "[PERSON_NAME]"
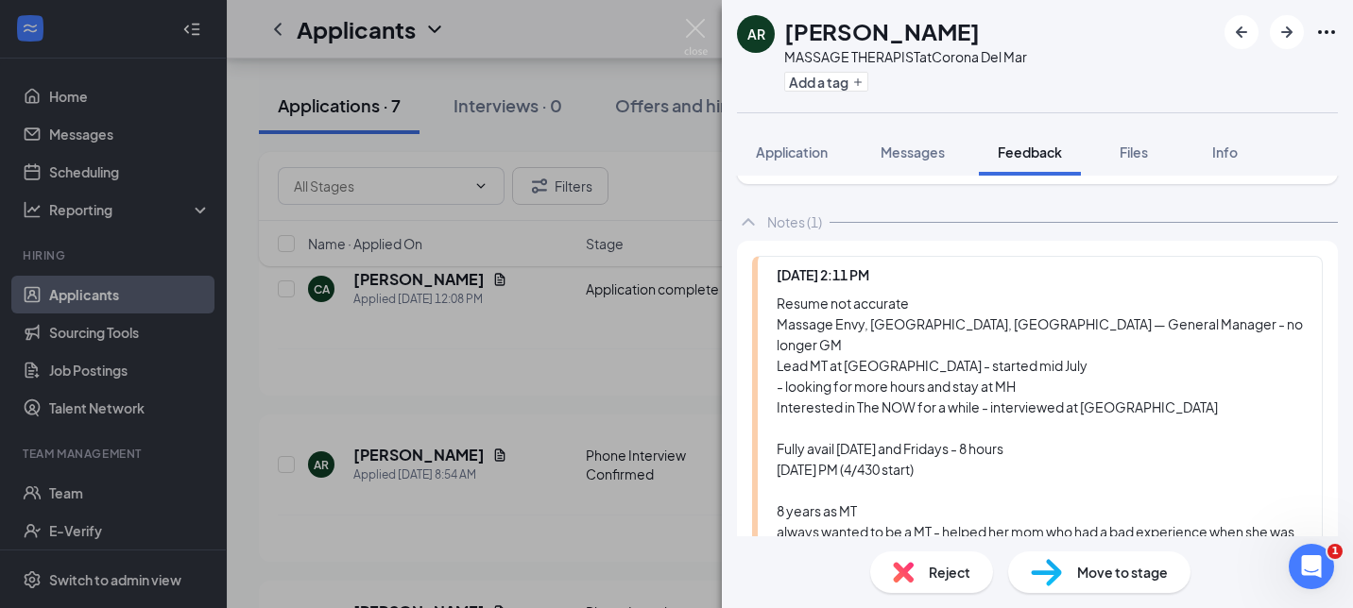
click at [790, 305] on div "Resume not accurate Massage Envy, [GEOGRAPHIC_DATA], [GEOGRAPHIC_DATA] — Genera…" at bounding box center [1040, 490] width 526 height 395
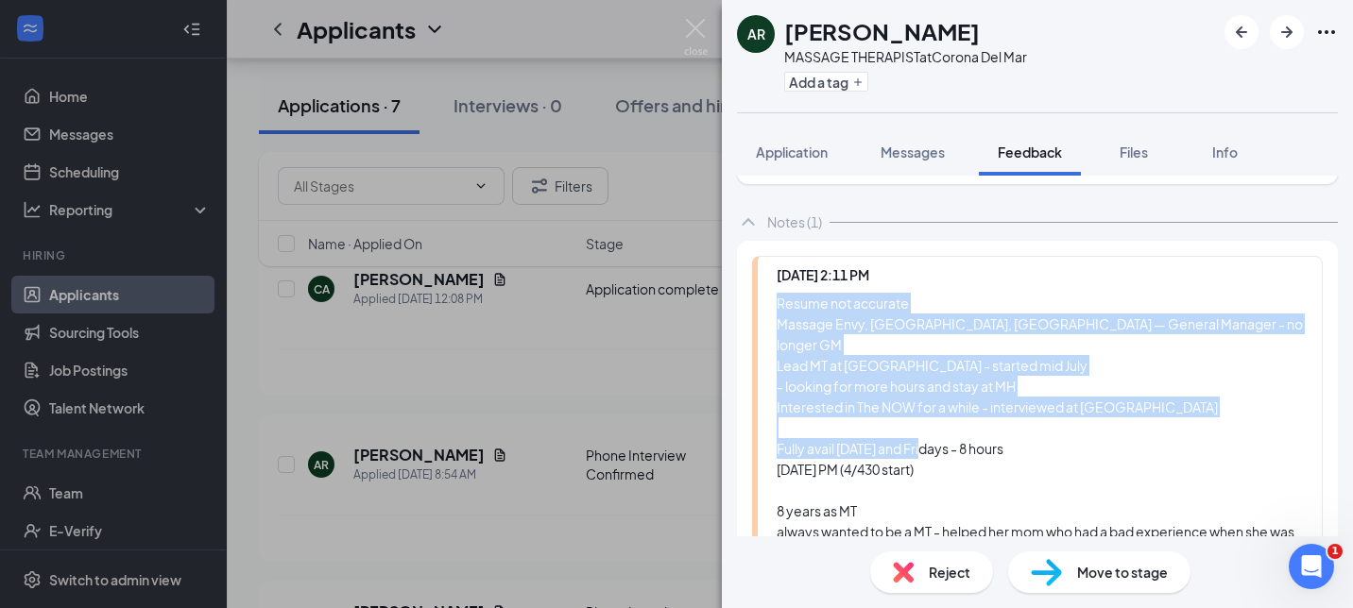
drag, startPoint x: 778, startPoint y: 305, endPoint x: 1060, endPoint y: 448, distance: 315.6
click at [1060, 448] on div "Resume not accurate Massage Envy, [GEOGRAPHIC_DATA], [GEOGRAPHIC_DATA] — Genera…" at bounding box center [1040, 490] width 526 height 395
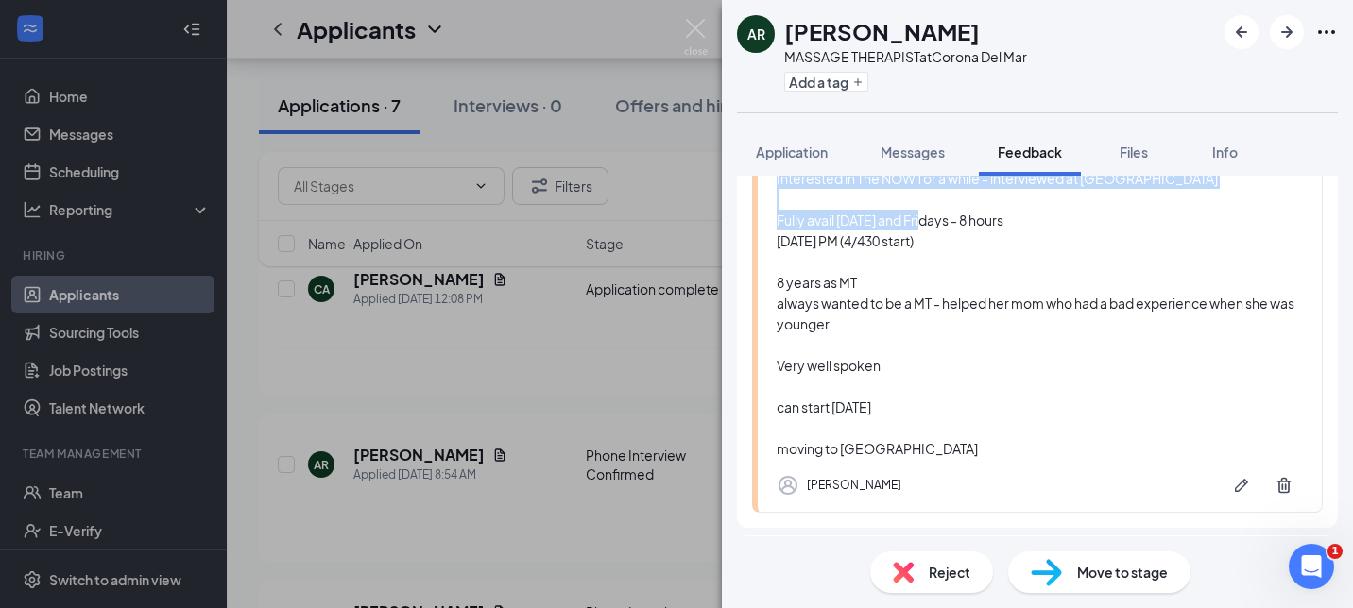
scroll to position [19, 0]
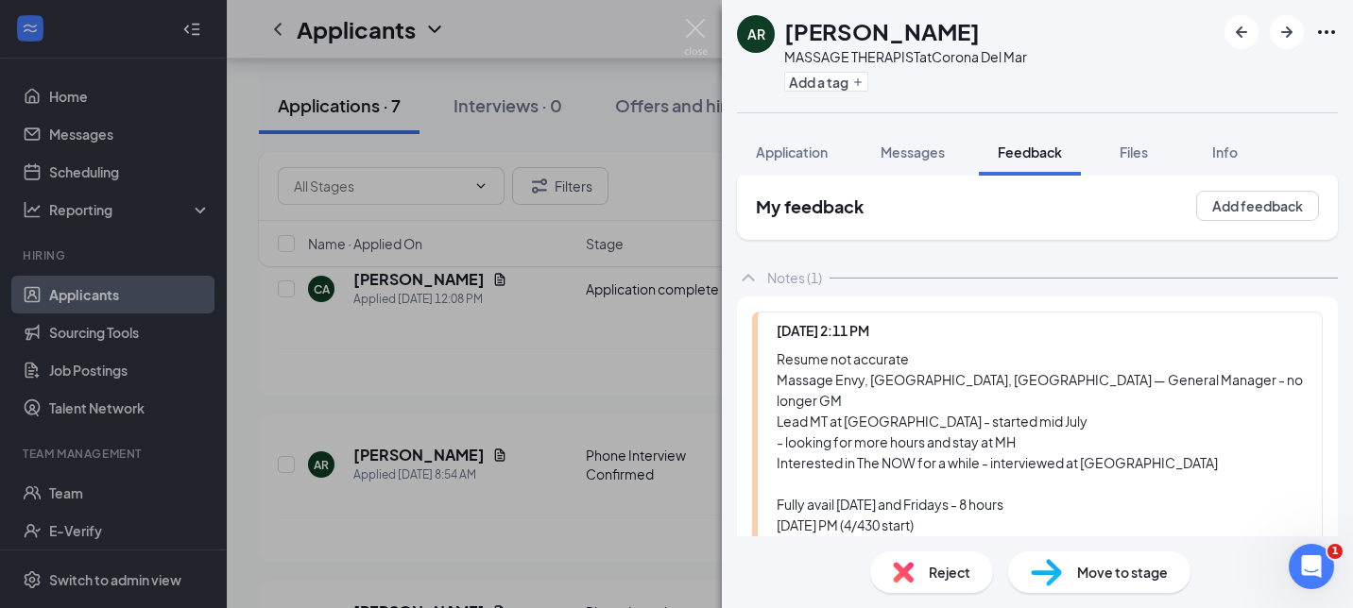
click at [1094, 399] on div "Resume not accurate Massage Envy, [GEOGRAPHIC_DATA], [GEOGRAPHIC_DATA] — Genera…" at bounding box center [1040, 546] width 526 height 395
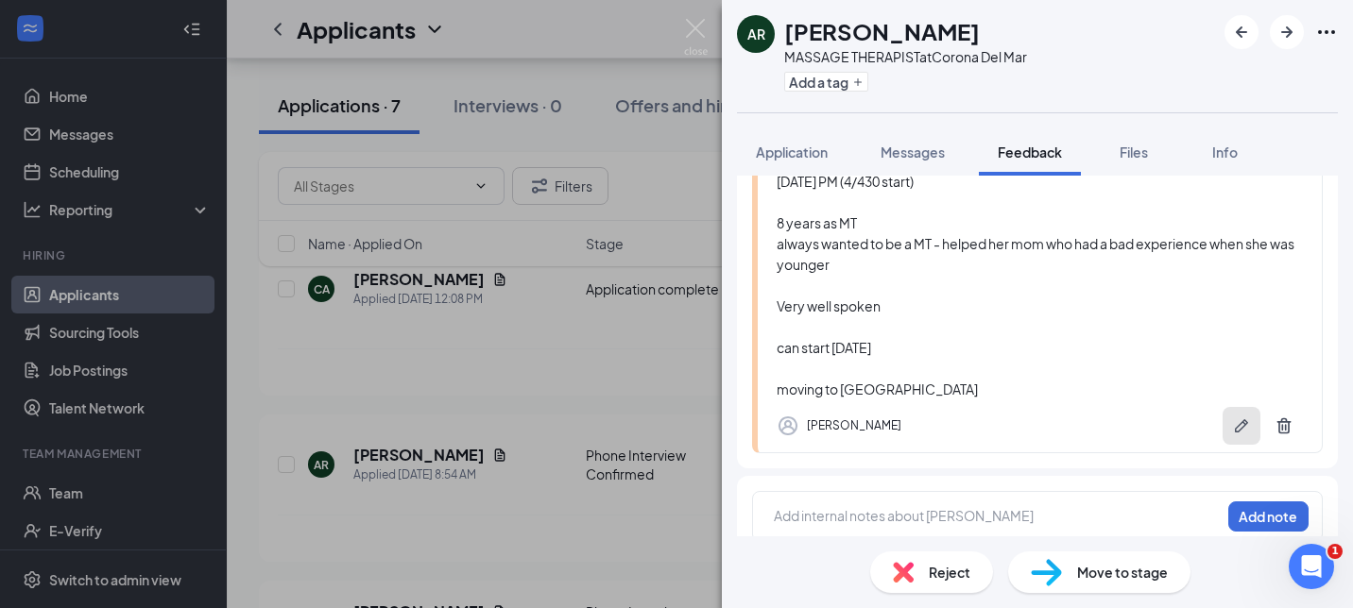
click at [1239, 417] on icon "Pen" at bounding box center [1241, 426] width 19 height 19
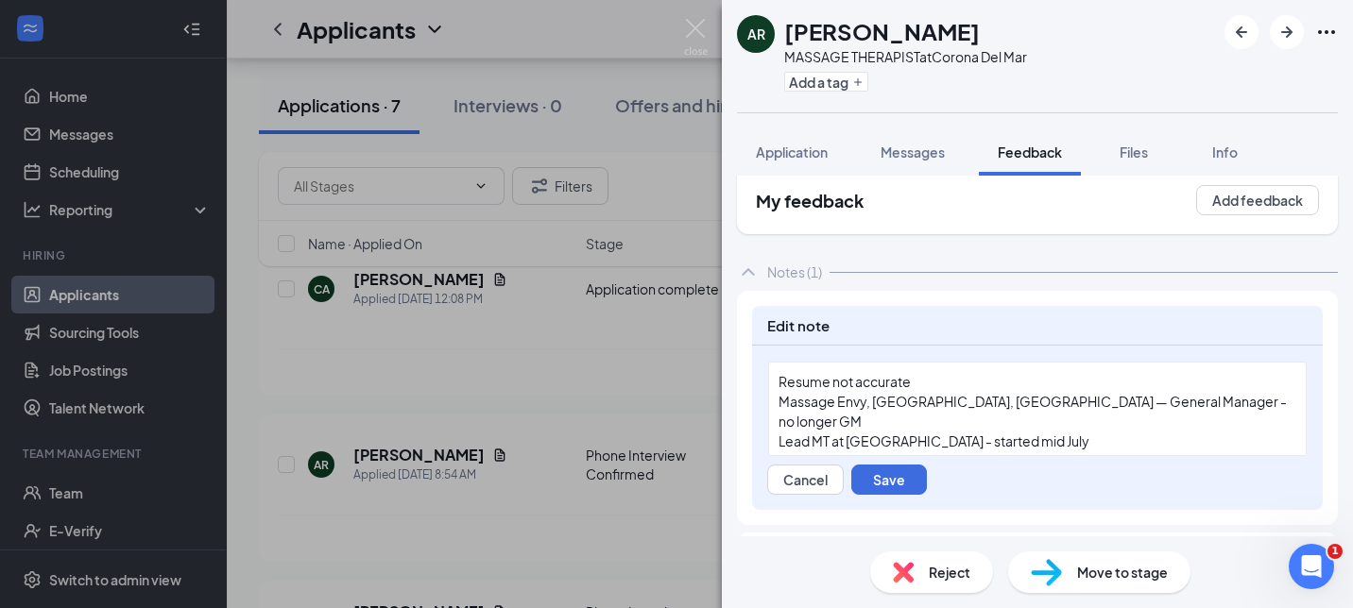
scroll to position [38, 0]
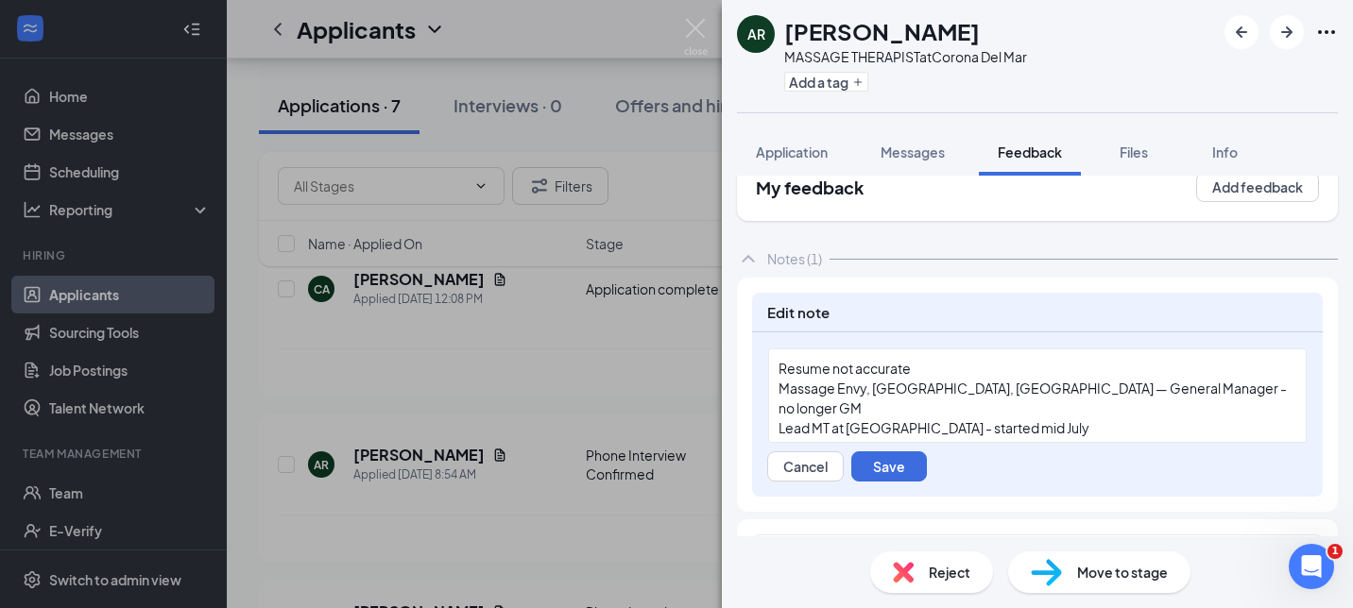
click at [1211, 388] on div "Massage Envy, [GEOGRAPHIC_DATA], [GEOGRAPHIC_DATA] — General Manager - no longe…" at bounding box center [1037, 399] width 518 height 40
click at [868, 411] on span "Massage Envy, [GEOGRAPHIC_DATA], [GEOGRAPHIC_DATA] — General Manager - no longe…" at bounding box center [1033, 398] width 510 height 37
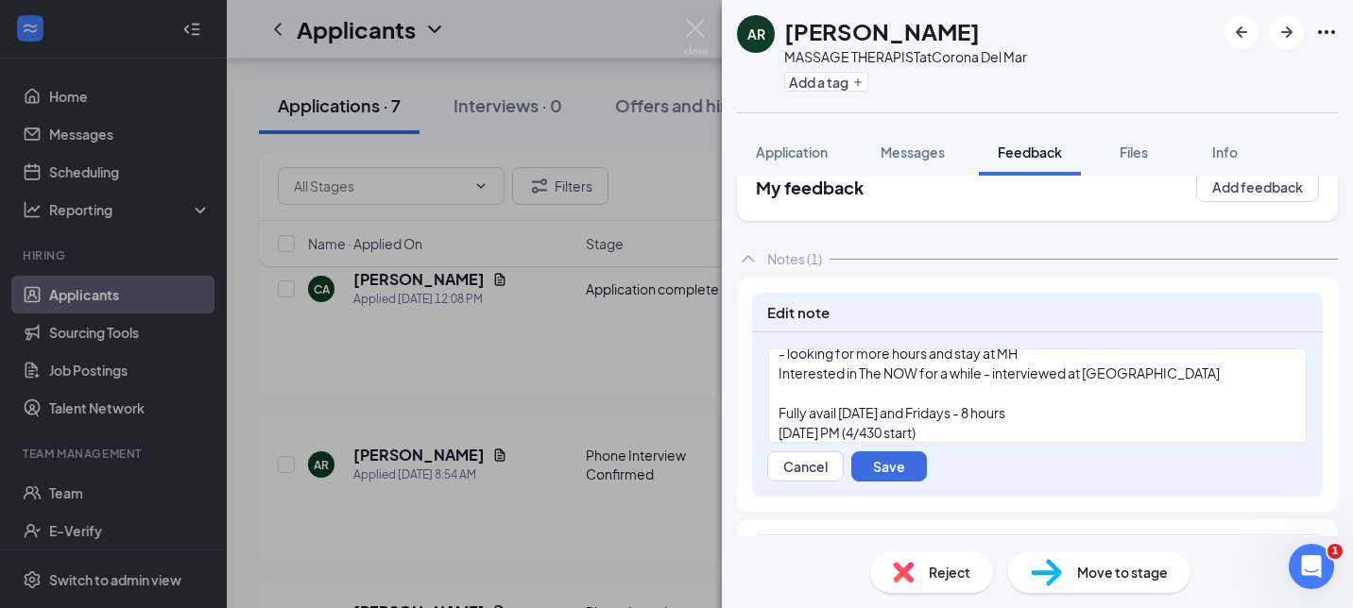
scroll to position [105, 0]
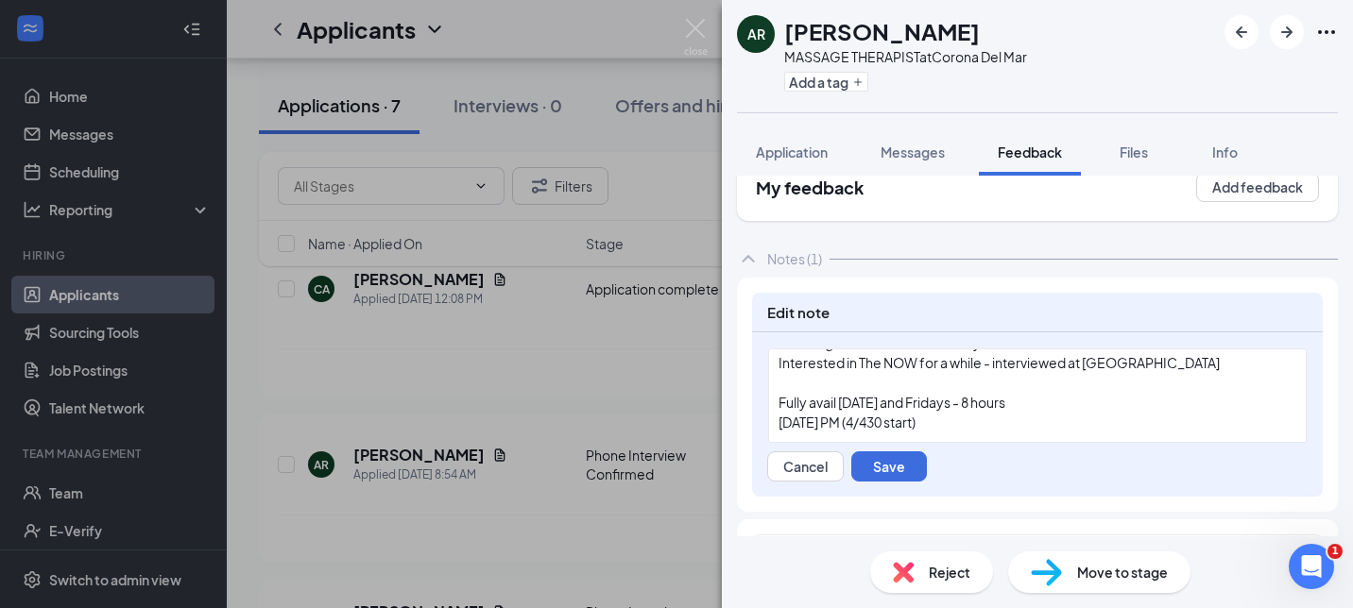
click at [1033, 403] on div "Fully avail [DATE] and Fridays - 8 hours" at bounding box center [1037, 403] width 518 height 20
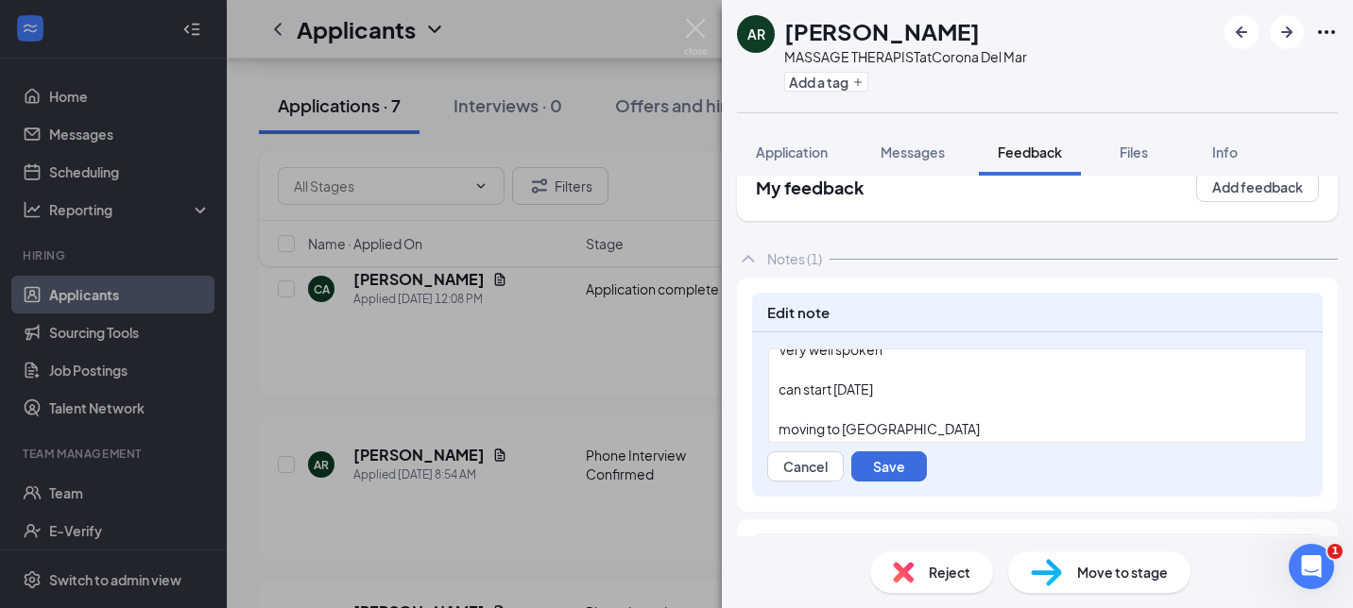
scroll to position [303, 0]
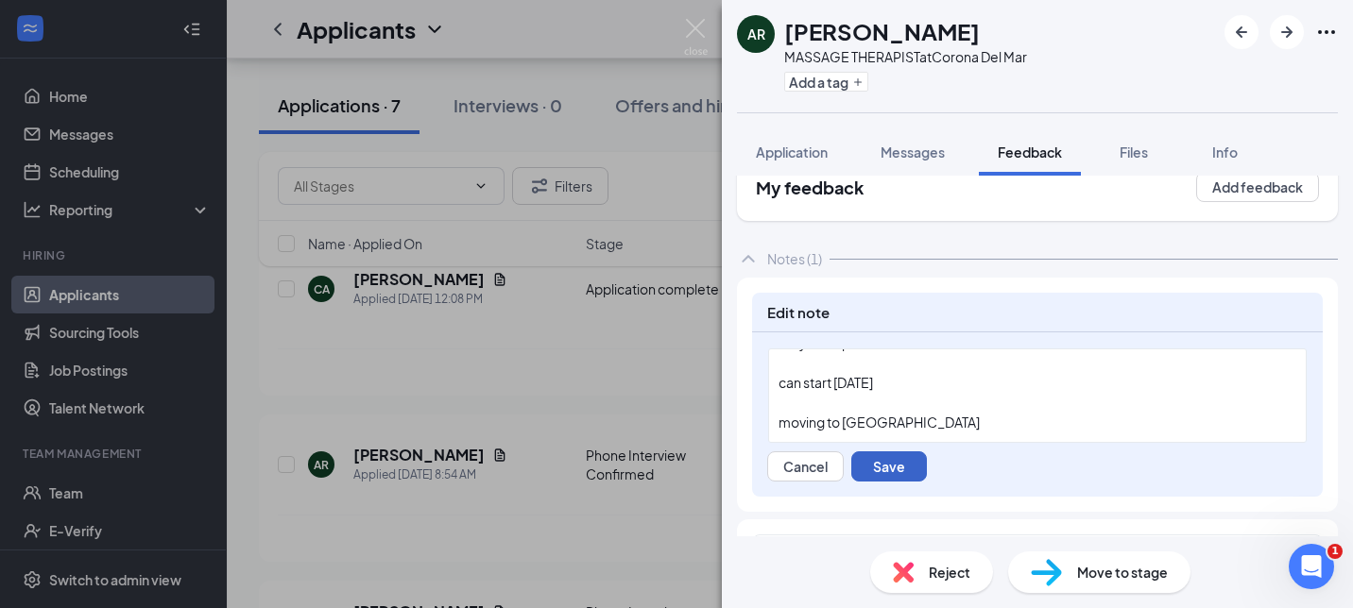
click at [906, 467] on button "Save" at bounding box center [889, 467] width 76 height 30
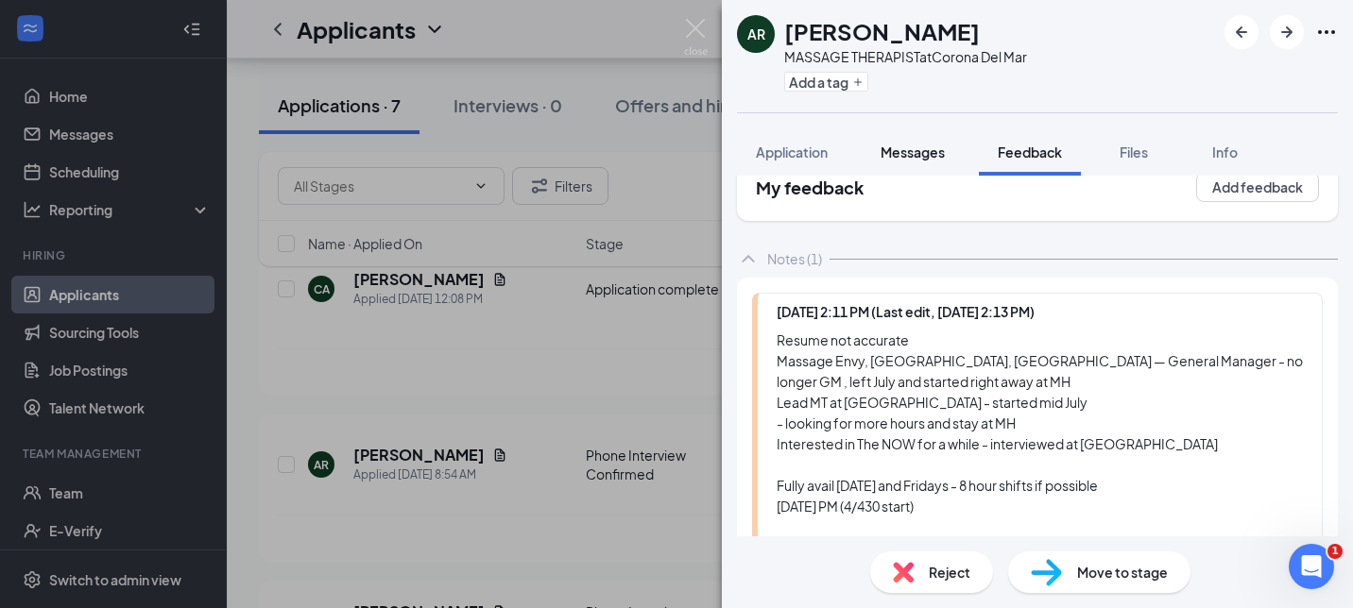
click at [926, 147] on span "Messages" at bounding box center [912, 152] width 64 height 17
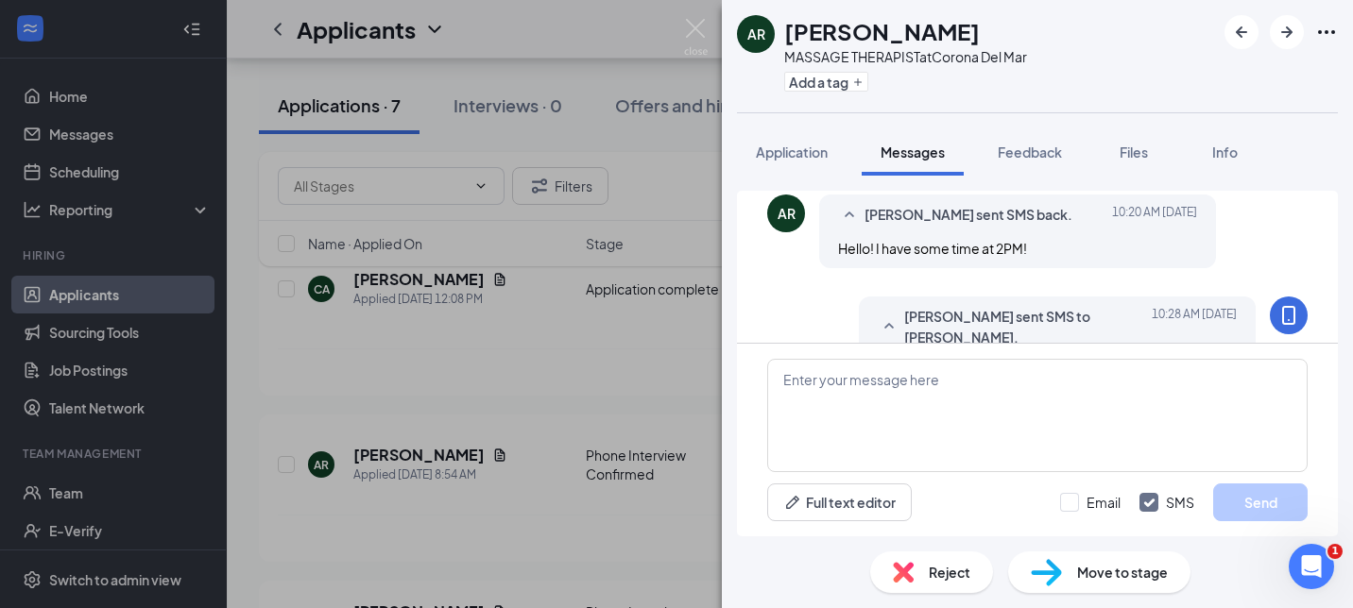
scroll to position [993, 0]
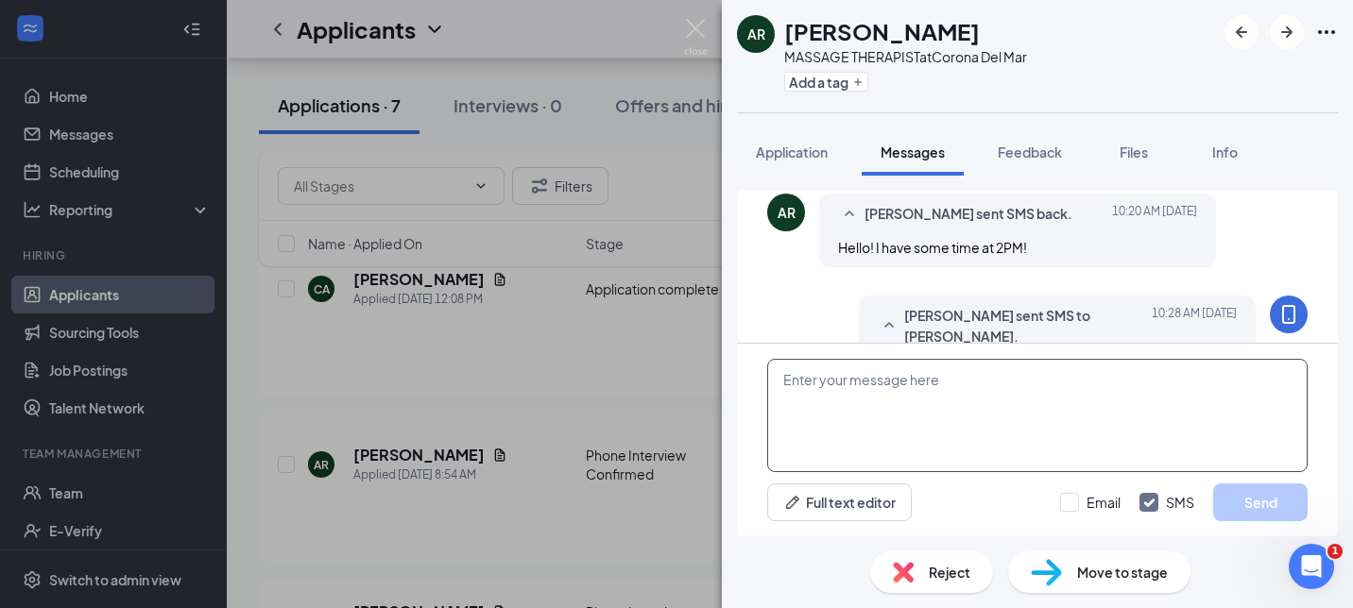
click at [1226, 411] on textarea at bounding box center [1037, 415] width 540 height 113
paste textarea "[PERSON_NAME] – It was very nice chatting with you [DATE], thank you very much …"
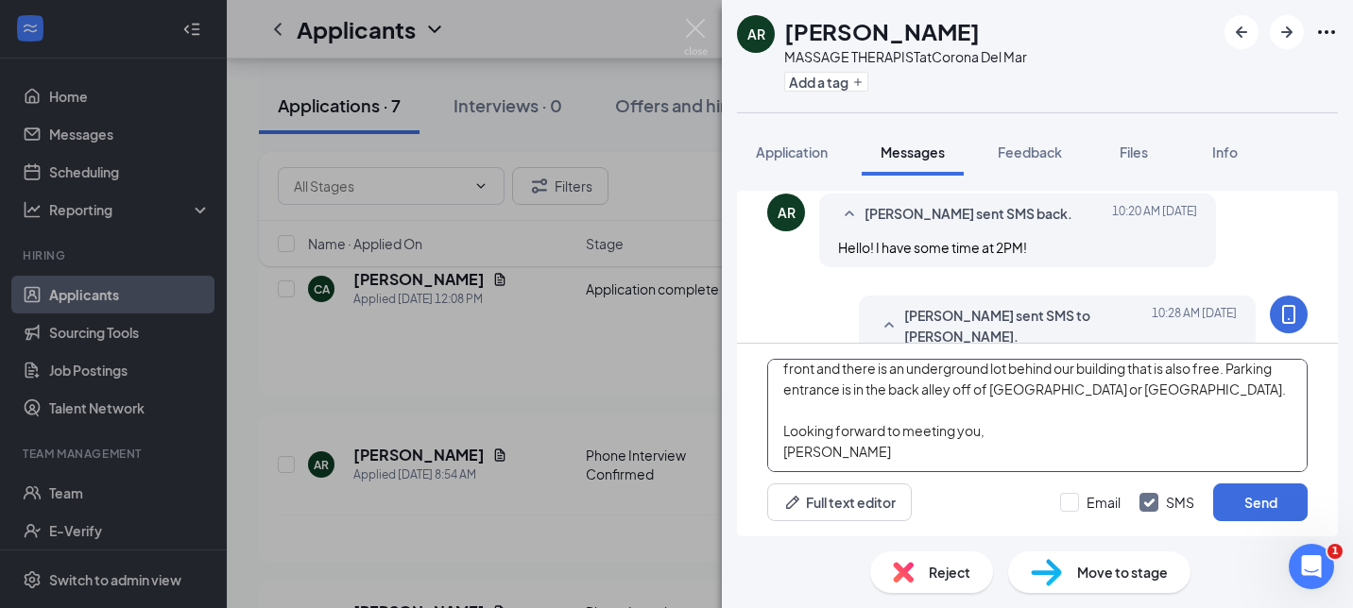
scroll to position [0, 0]
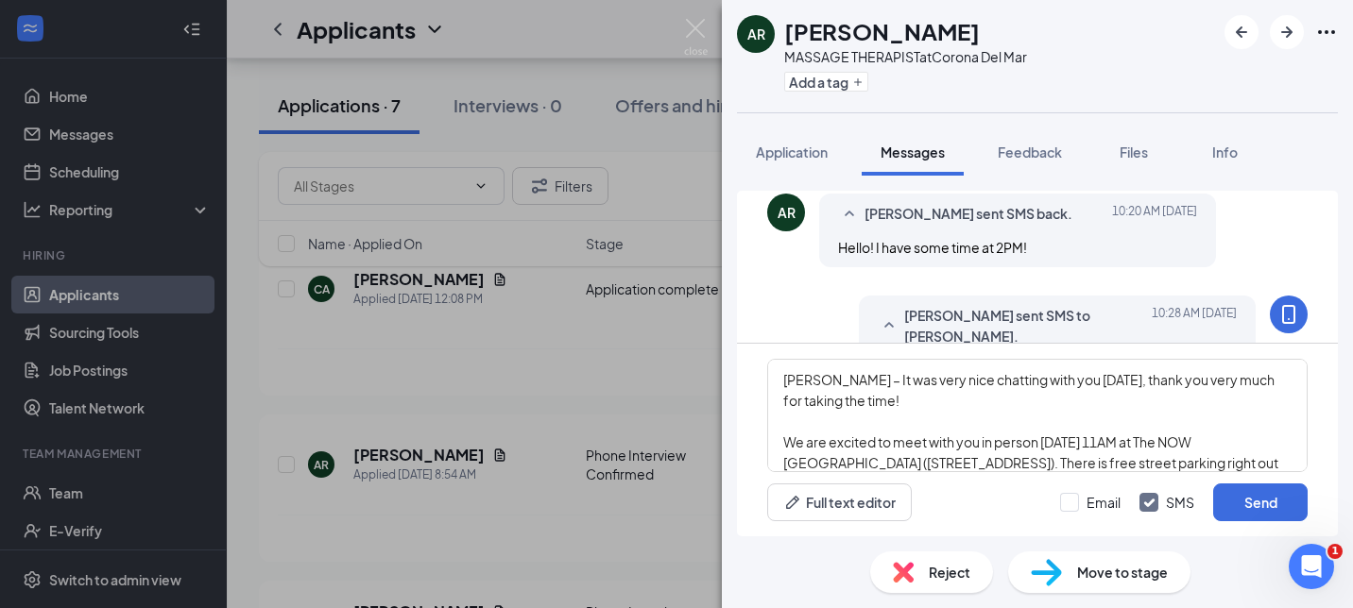
click at [828, 34] on h1 "[PERSON_NAME]" at bounding box center [882, 31] width 196 height 32
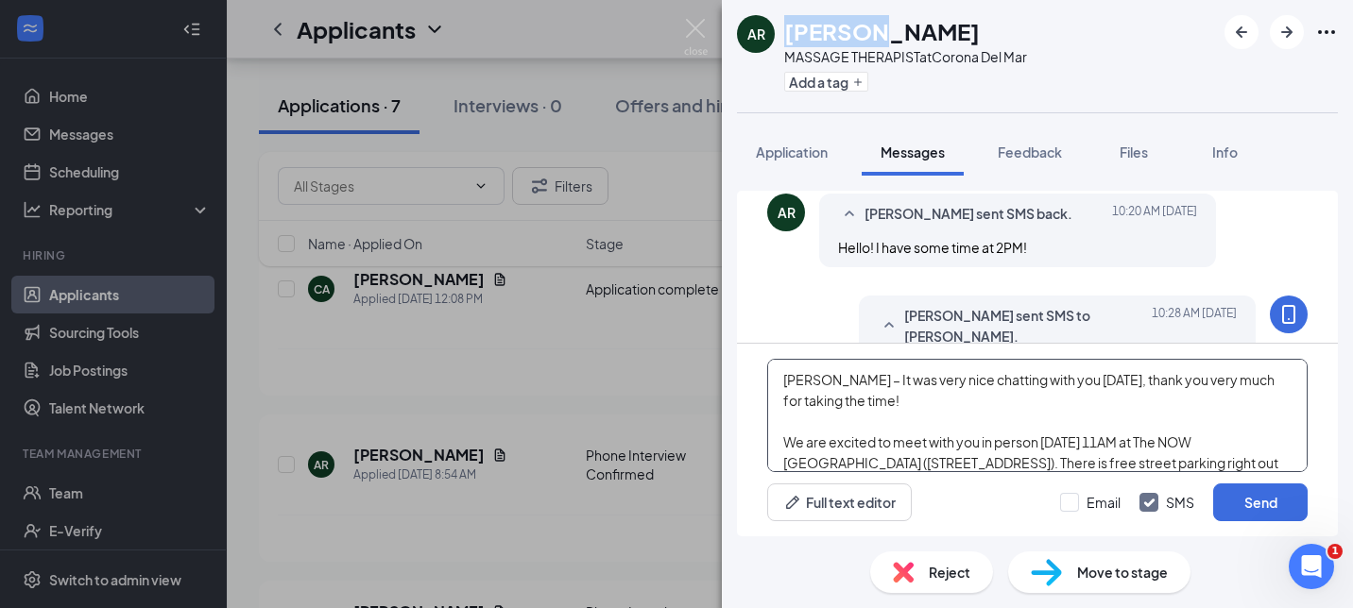
copy h1 "[PERSON_NAME]"
click at [801, 368] on textarea "[PERSON_NAME] – It was very nice chatting with you [DATE], thank you very much …" at bounding box center [1037, 415] width 540 height 113
paste textarea "[PERSON_NAME]"
drag, startPoint x: 1049, startPoint y: 442, endPoint x: 1151, endPoint y: 440, distance: 102.0
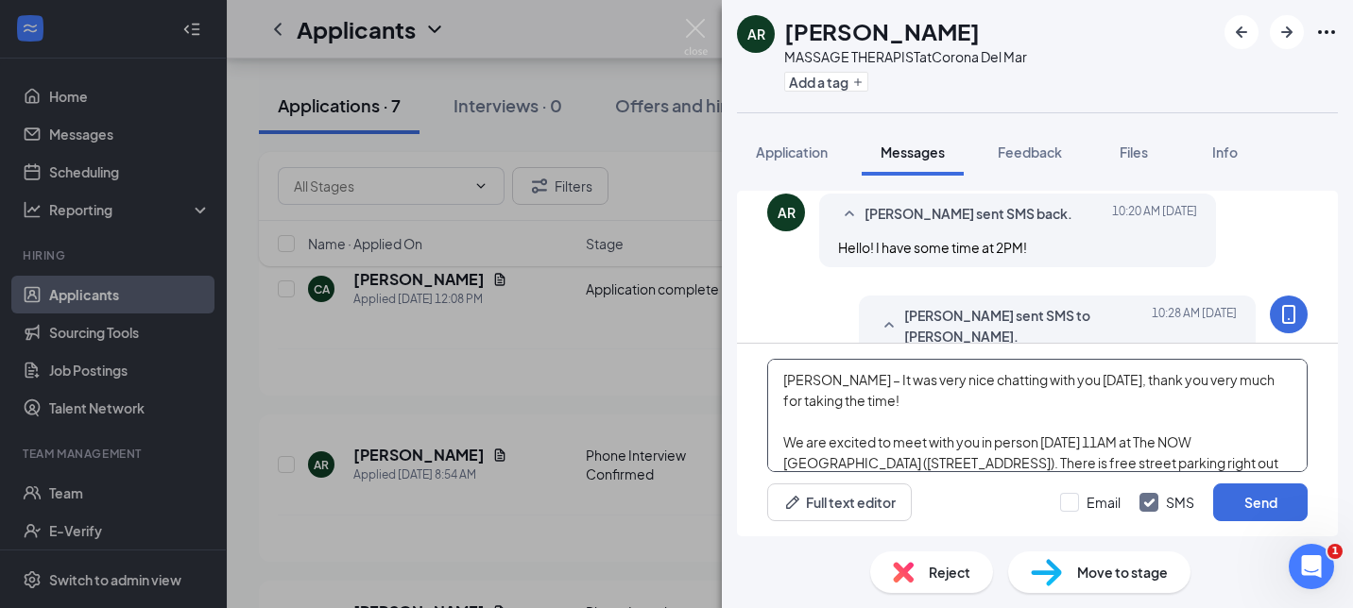
click at [1152, 441] on textarea "[PERSON_NAME] – It was very nice chatting with you [DATE], thank you very much …" at bounding box center [1037, 415] width 540 height 113
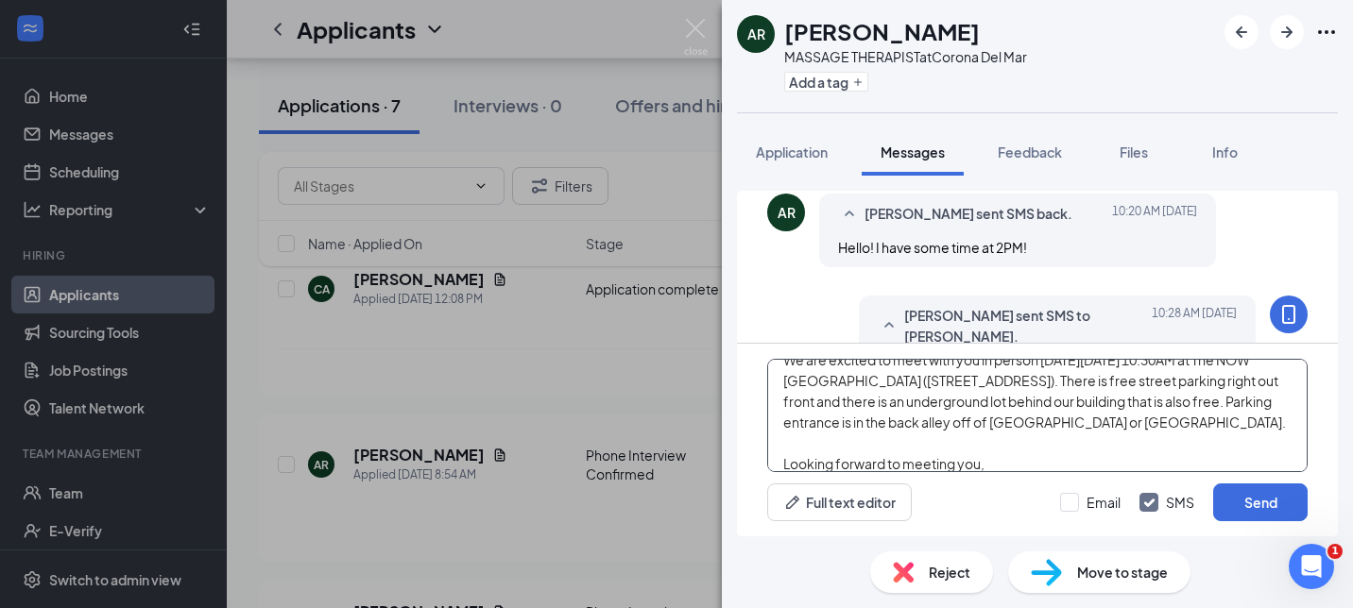
scroll to position [136, 0]
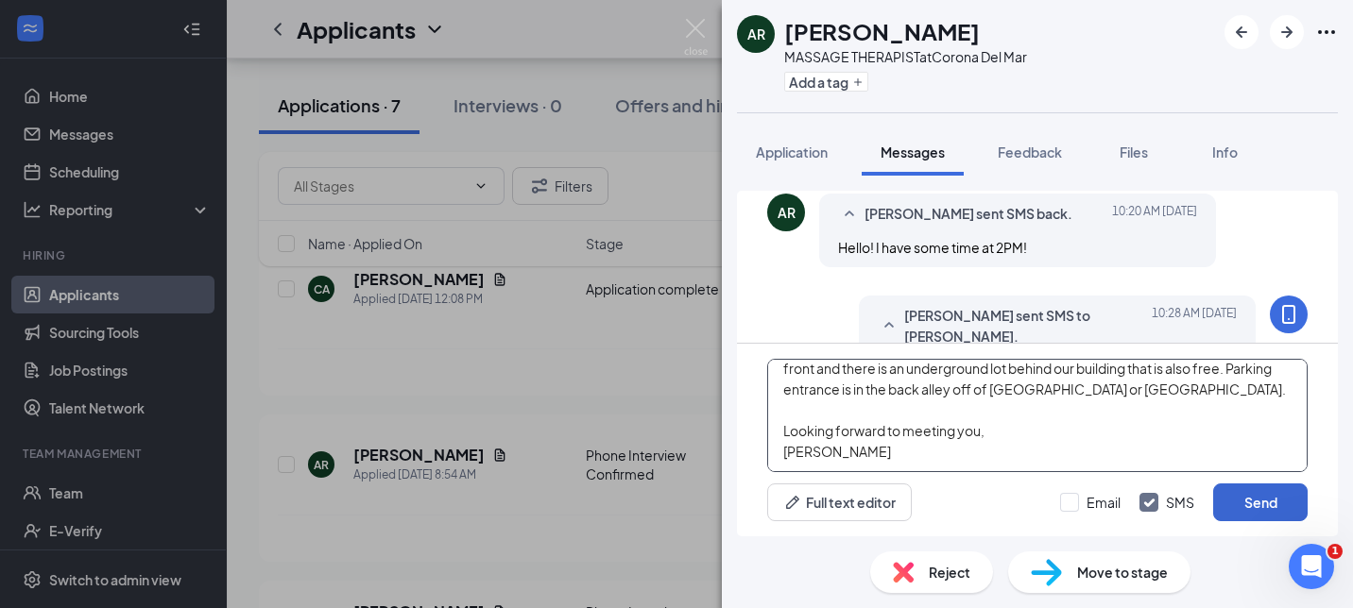
type textarea "[PERSON_NAME] – It was very nice chatting with you [DATE], thank you very much …"
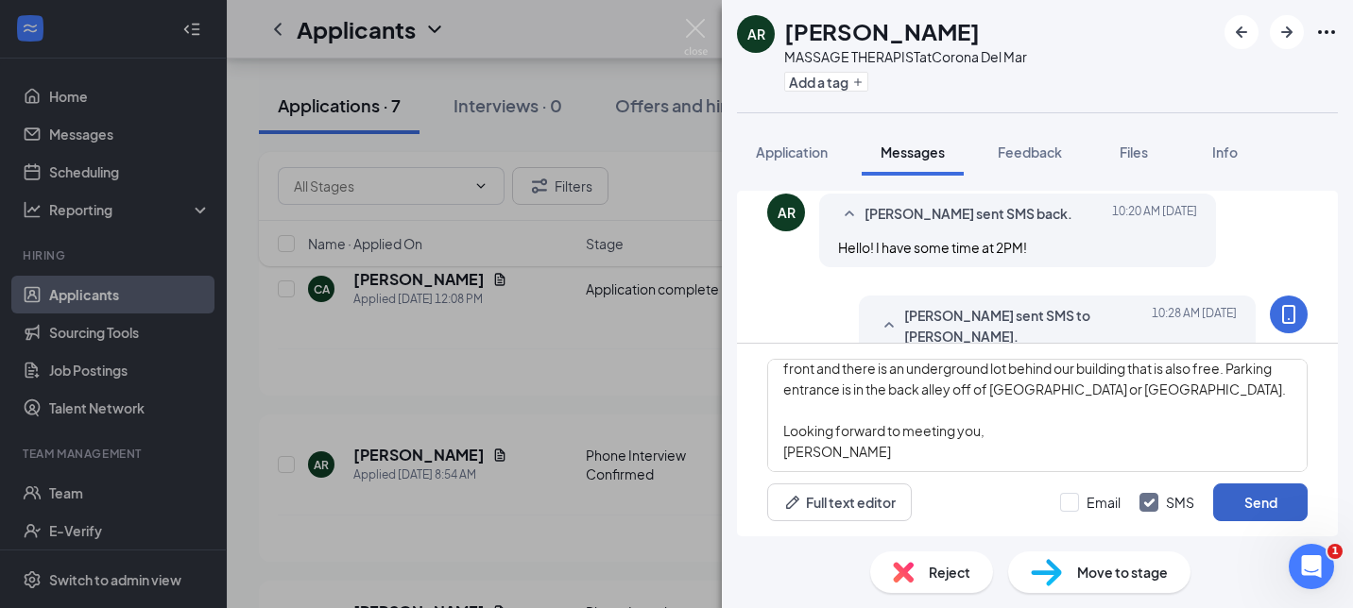
click at [1258, 503] on button "Send" at bounding box center [1260, 503] width 94 height 38
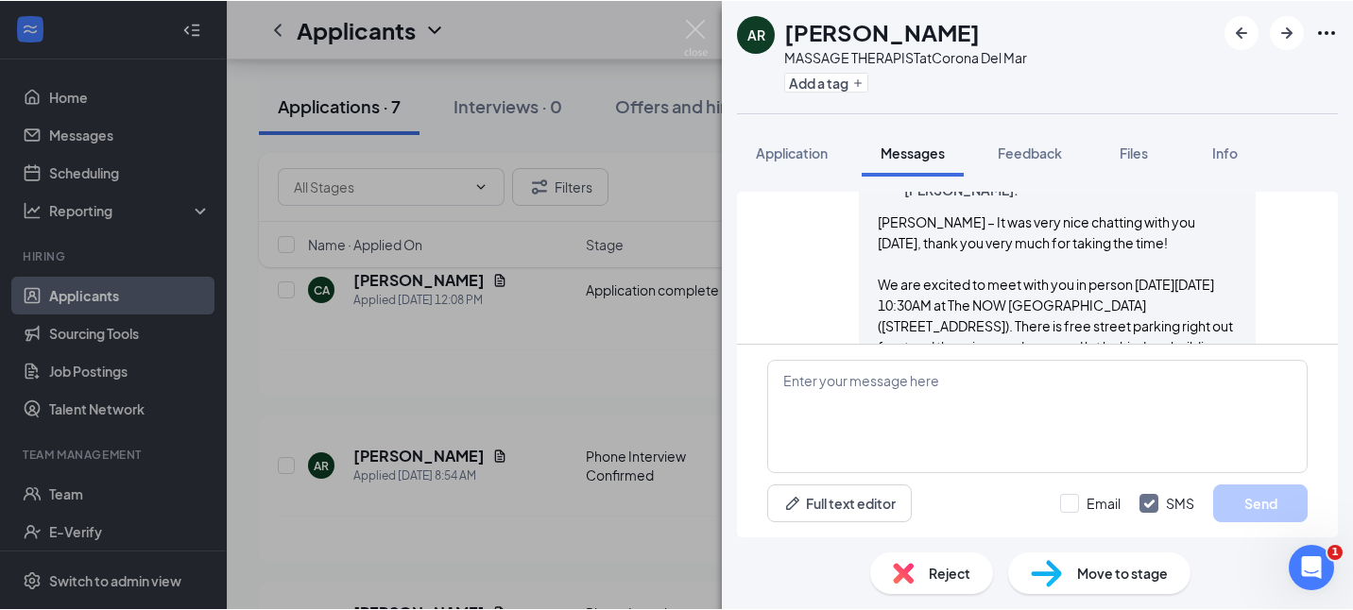
scroll to position [1344, 0]
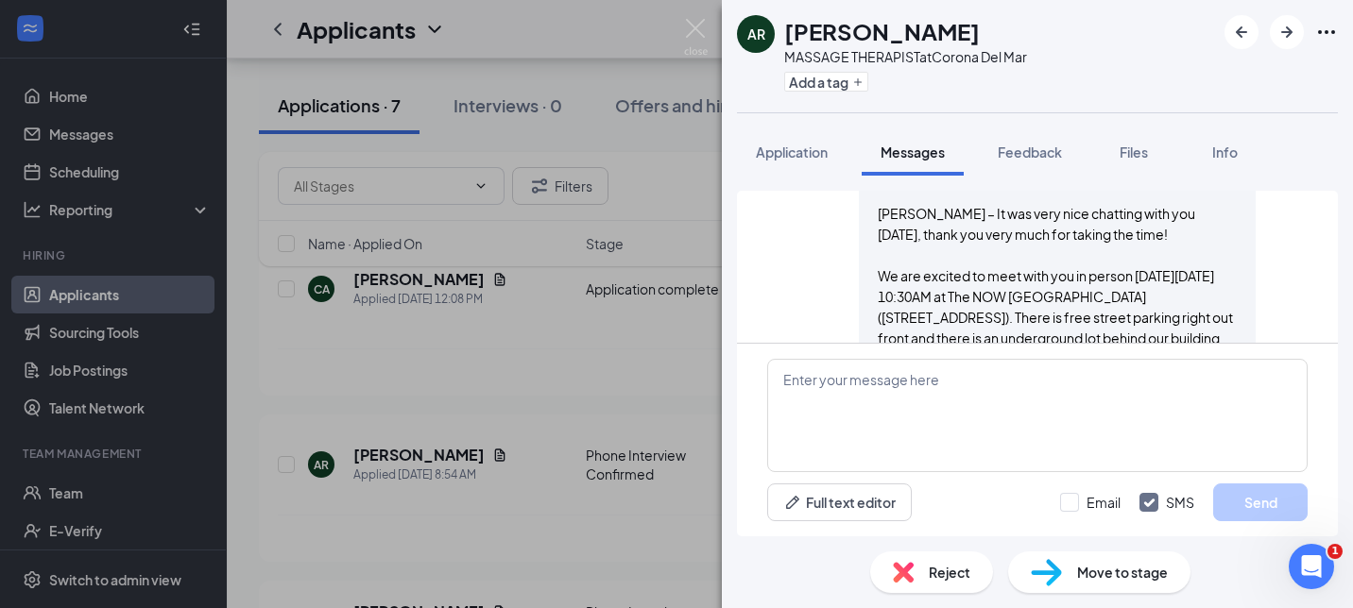
click at [1082, 562] on span "Move to stage" at bounding box center [1122, 572] width 91 height 21
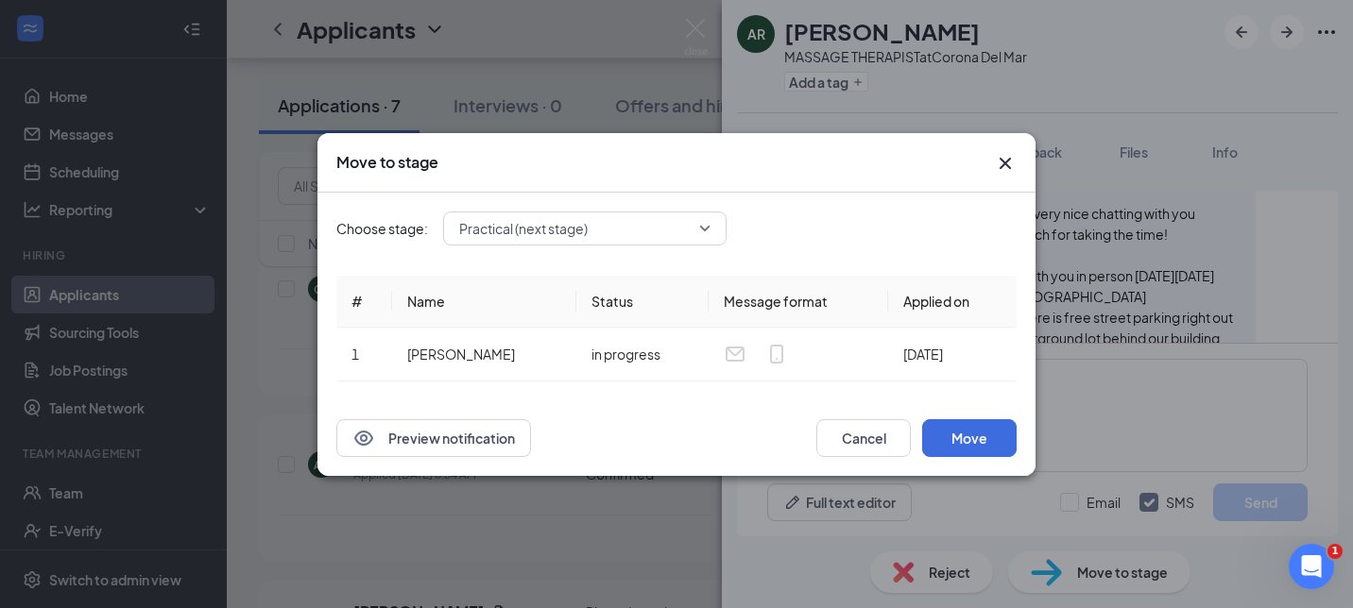
click at [985, 474] on div "Preview notification Cancel Move" at bounding box center [676, 439] width 718 height 76
click at [976, 446] on button "Move" at bounding box center [969, 438] width 94 height 38
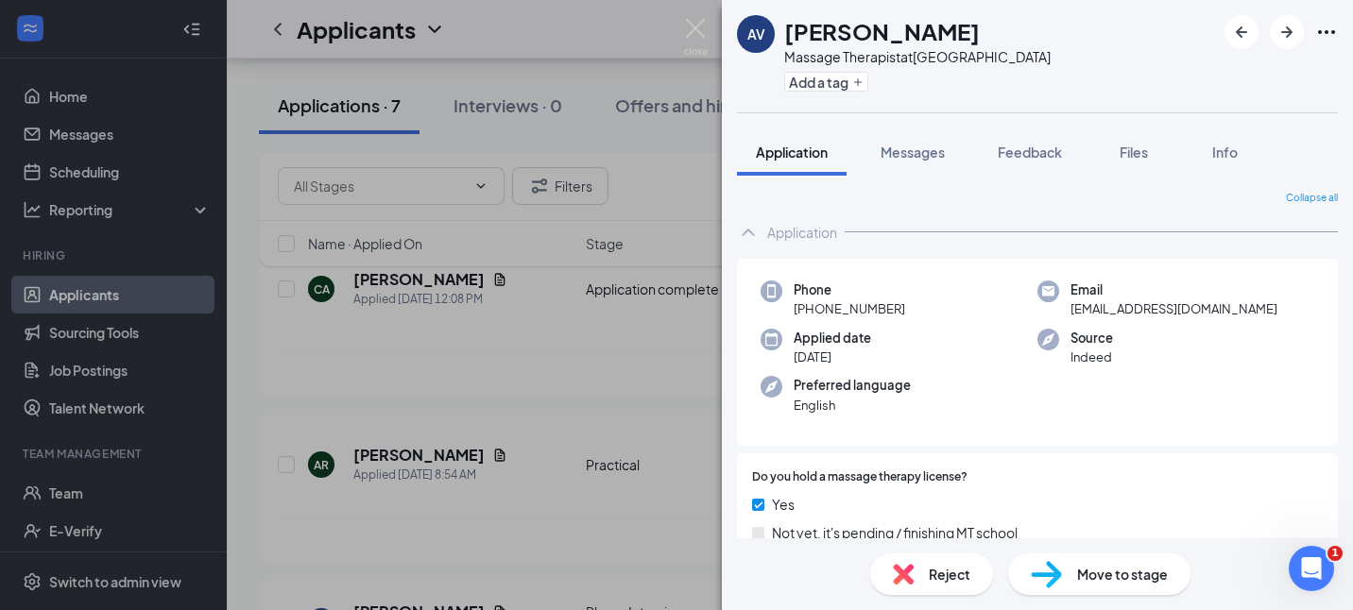
click at [541, 470] on div "AV [PERSON_NAME] Massage Therapist at [GEOGRAPHIC_DATA] Add a tag Application M…" at bounding box center [676, 305] width 1353 height 610
